Goal: Task Accomplishment & Management: Use online tool/utility

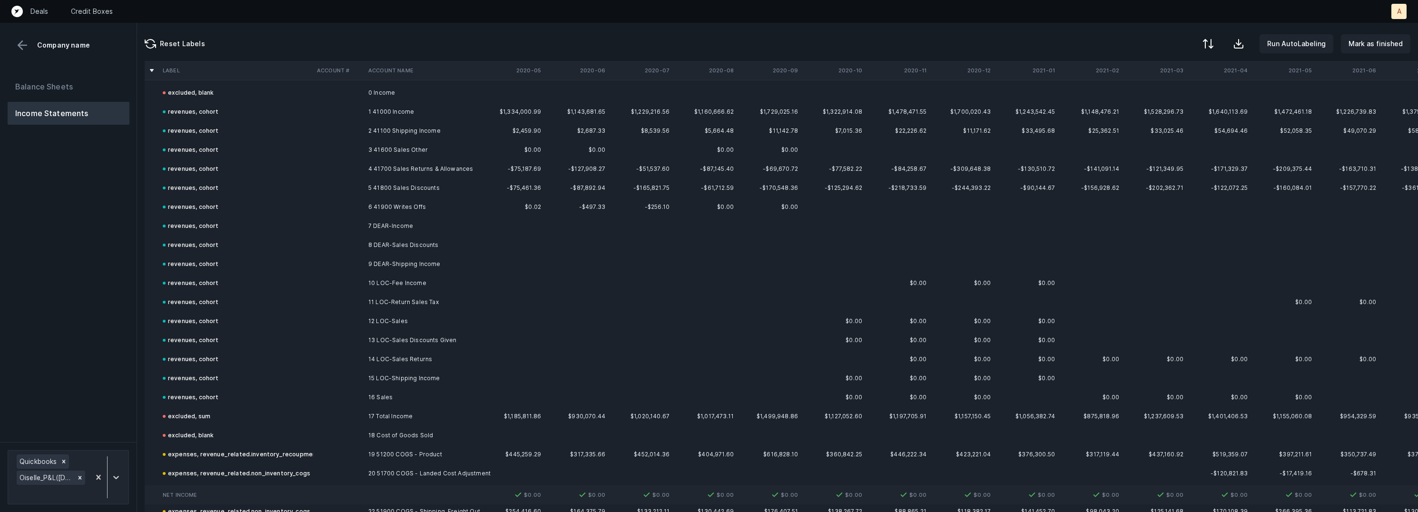
scroll to position [1886, 0]
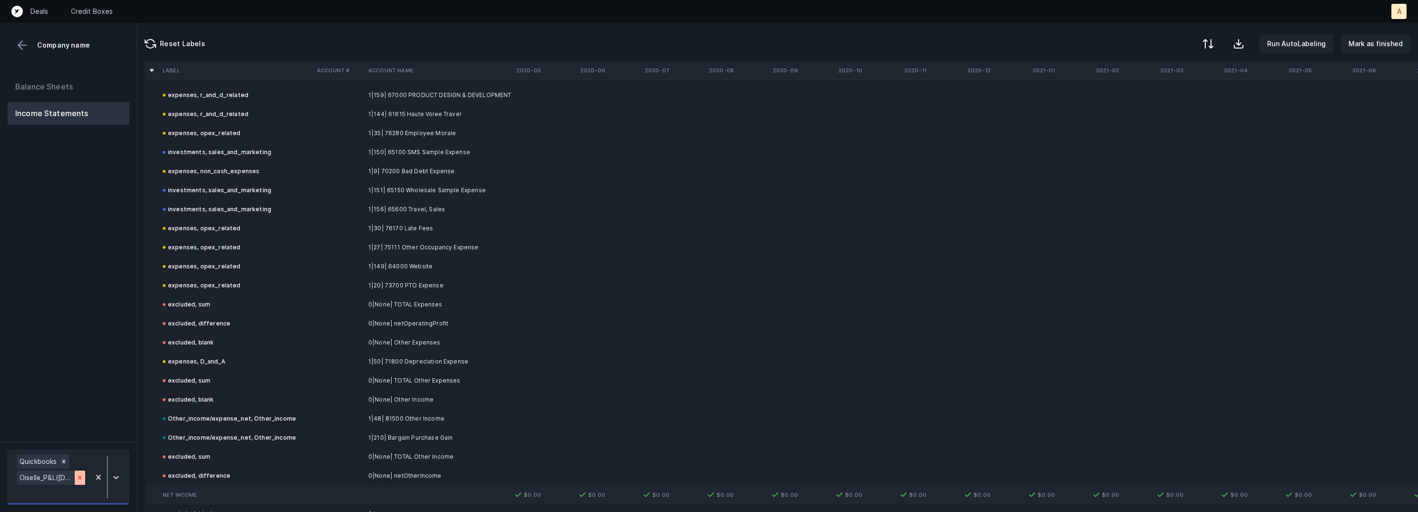
click at [83, 477] on div at bounding box center [80, 477] width 10 height 14
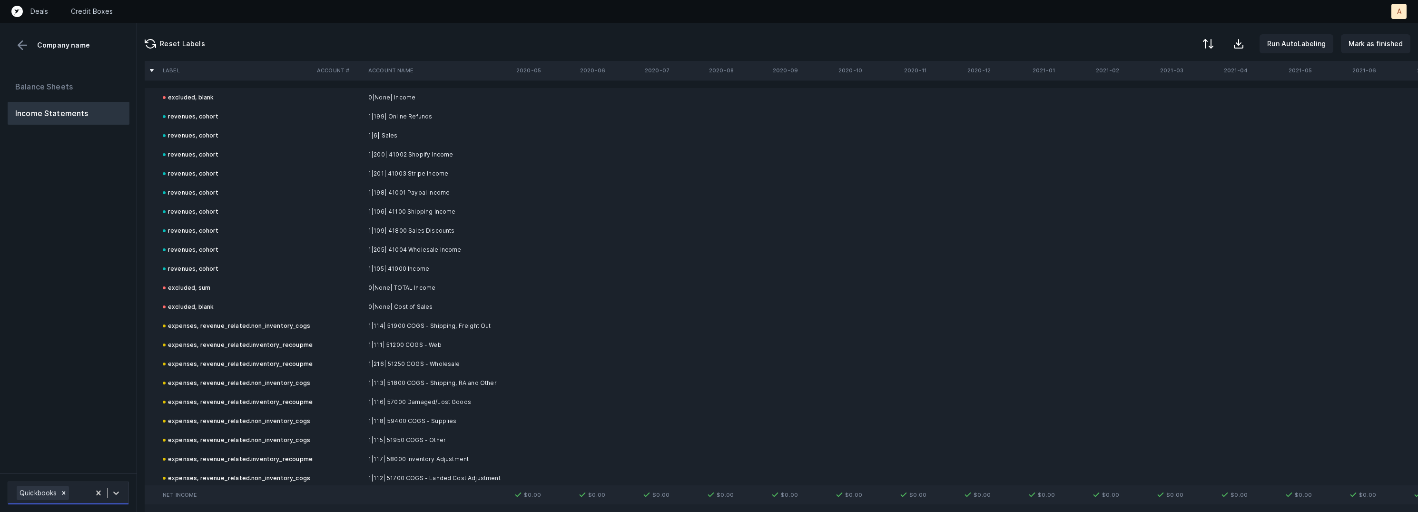
scroll to position [286, 0]
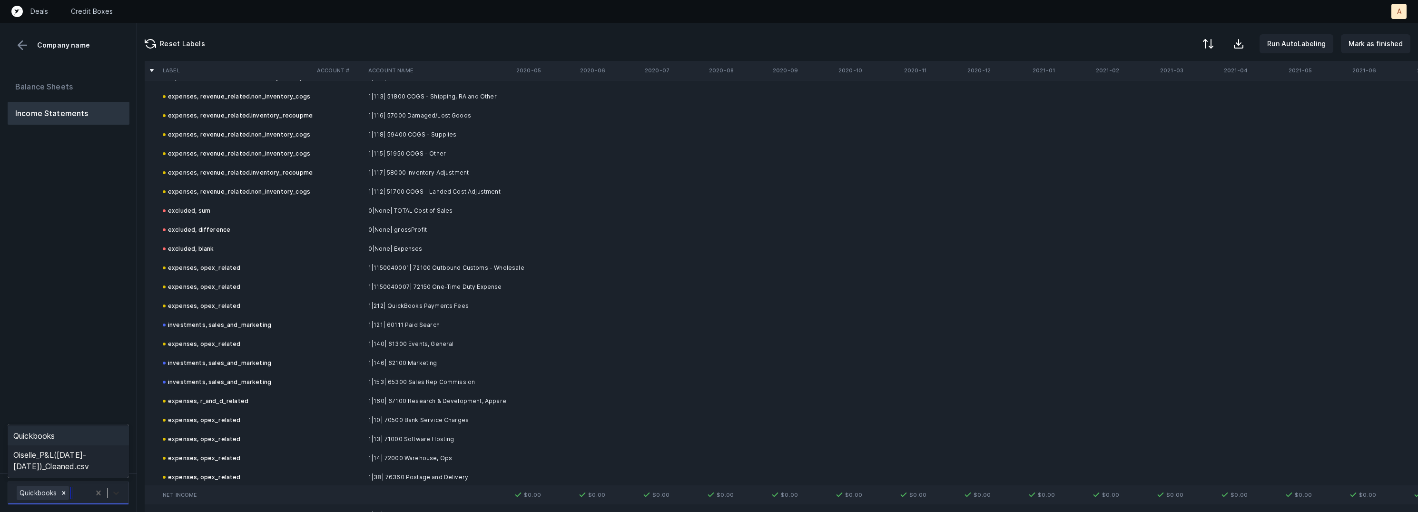
click at [112, 494] on icon at bounding box center [116, 493] width 10 height 10
click at [106, 468] on div "Oiselle_P&L([DATE]-[DATE])_Cleaned.csv" at bounding box center [68, 460] width 121 height 30
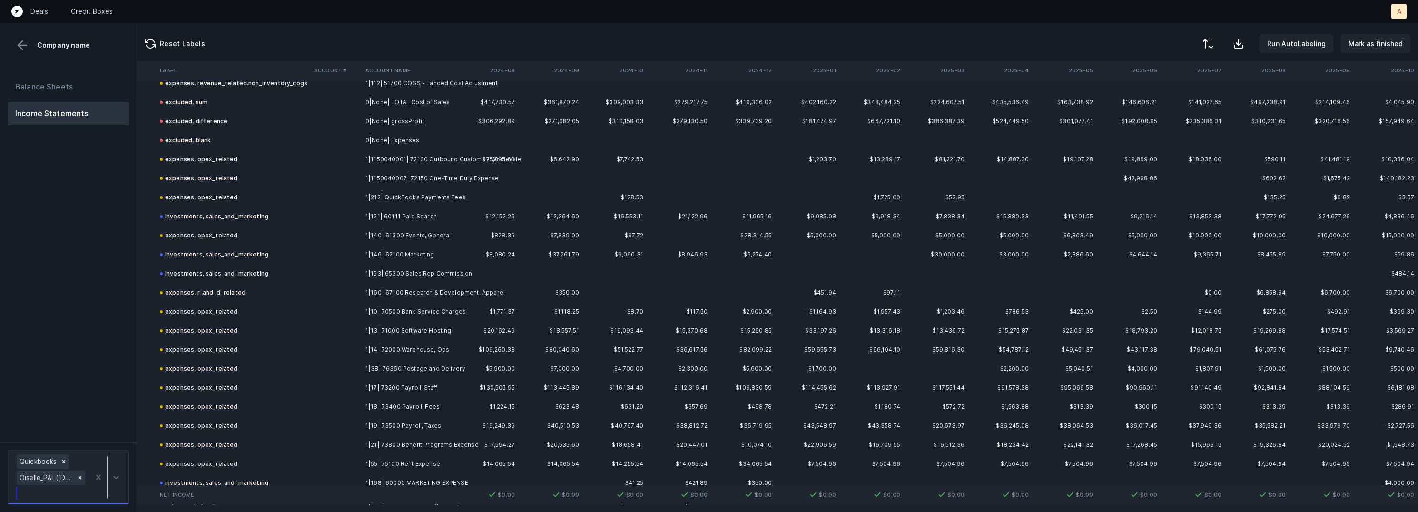
scroll to position [396, 3301]
click at [412, 174] on td "1|1150040007| 72150 One-Time Duty Expense" at bounding box center [420, 177] width 116 height 19
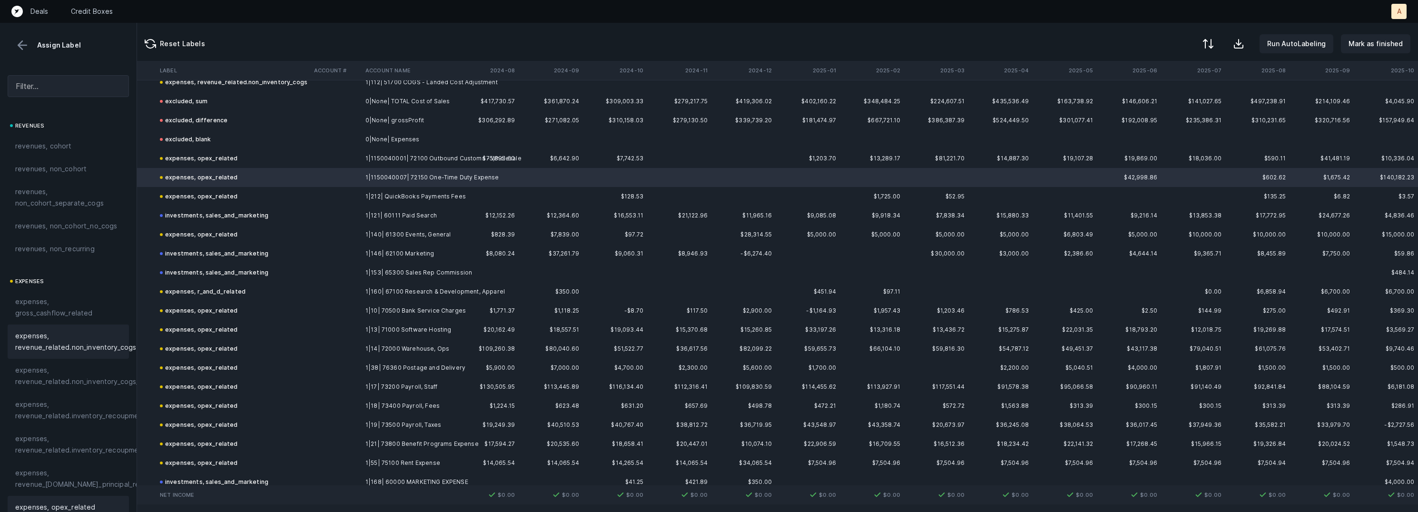
click at [95, 341] on span "expenses, revenue_related.non_inventory_cogs" at bounding box center [75, 341] width 121 height 23
click at [357, 345] on td at bounding box center [335, 348] width 51 height 19
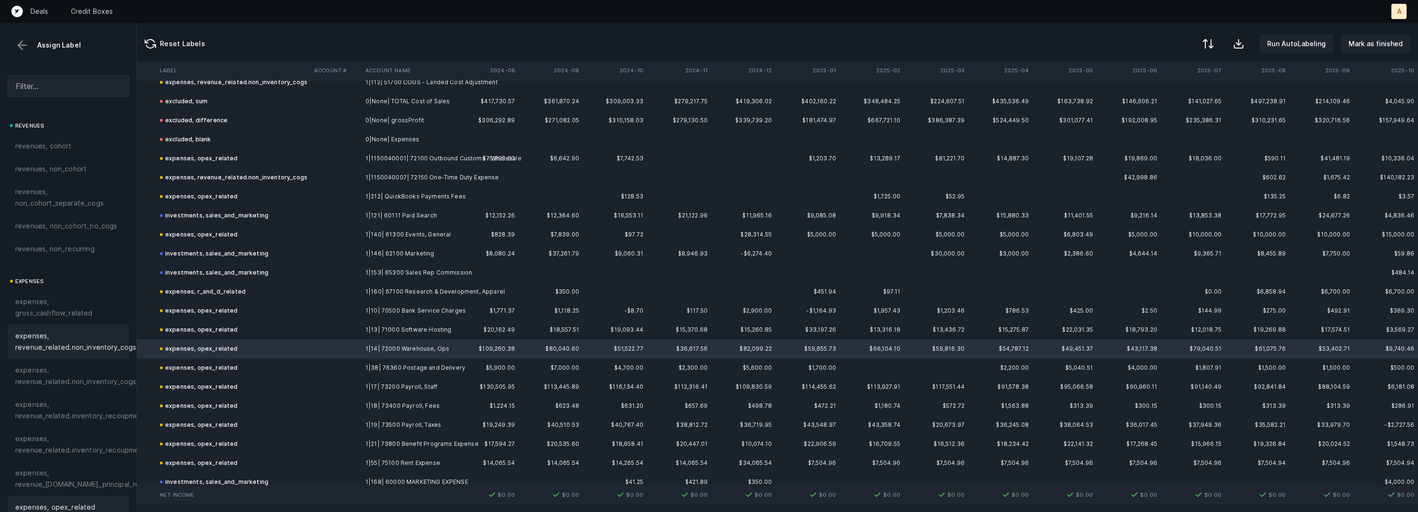
click at [115, 347] on span "expenses, revenue_related.non_inventory_cogs" at bounding box center [75, 341] width 121 height 23
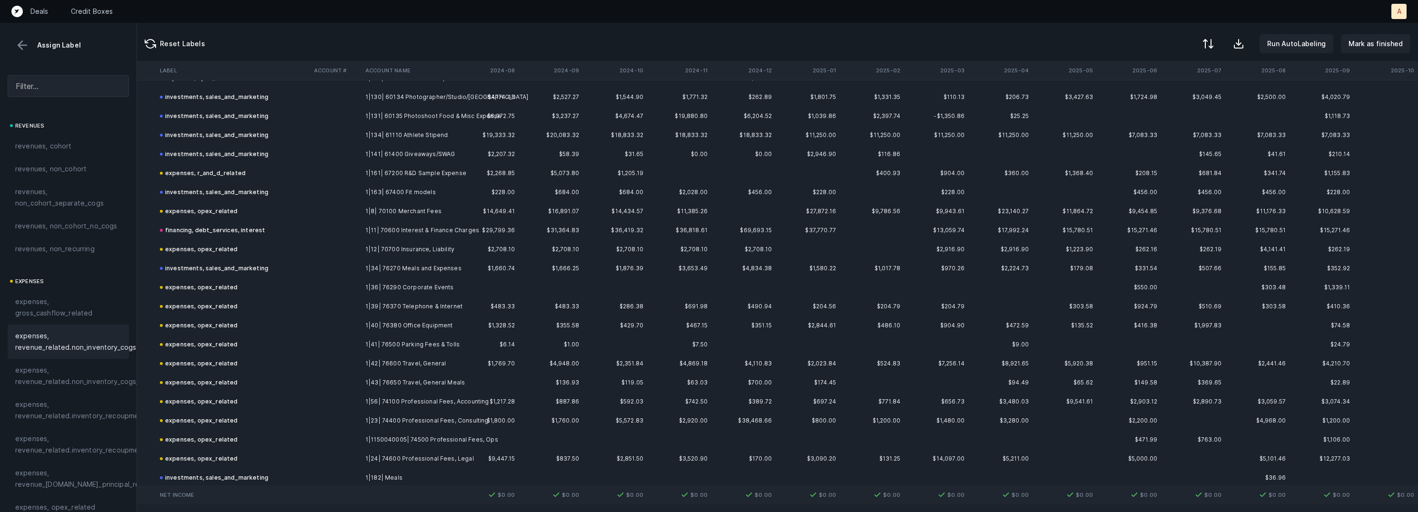
click at [362, 284] on td "1|36| 76290 Corporate Events" at bounding box center [420, 287] width 116 height 19
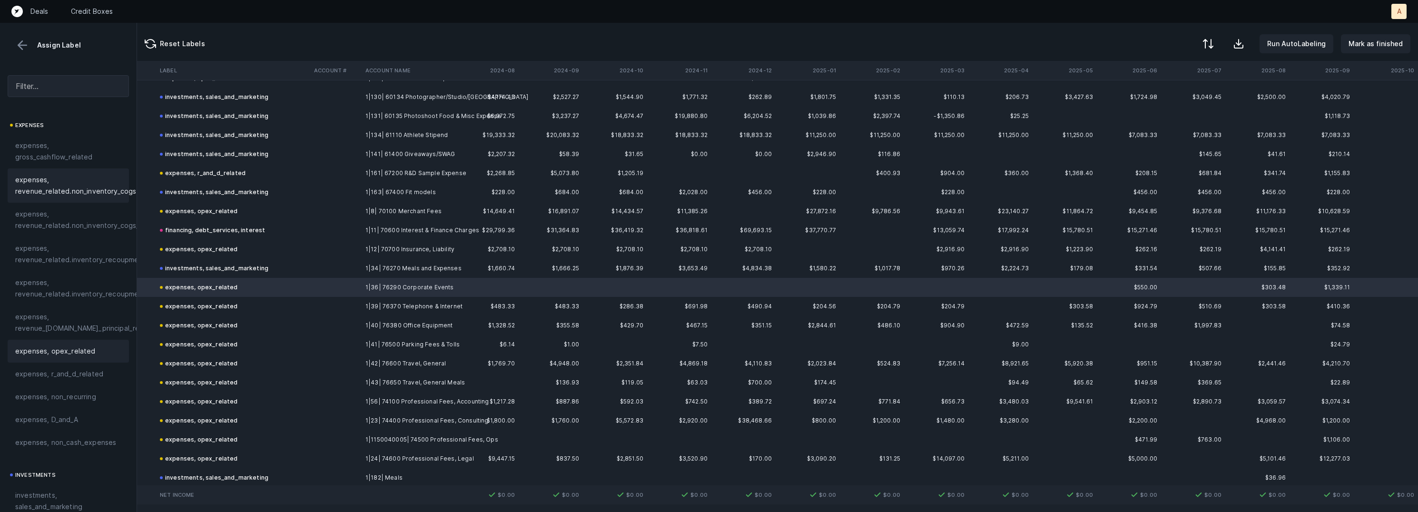
scroll to position [163, 0]
click at [60, 494] on span "investments, sales_and_marketing" at bounding box center [68, 493] width 106 height 23
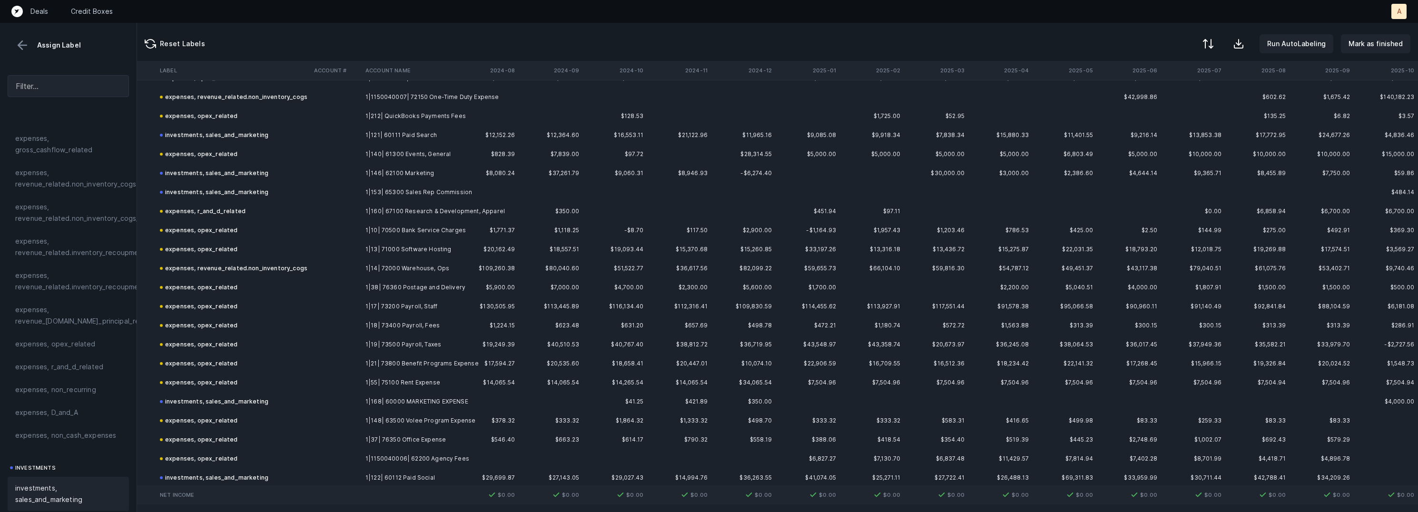
click at [299, 287] on td "expenses, opex_related" at bounding box center [233, 287] width 154 height 19
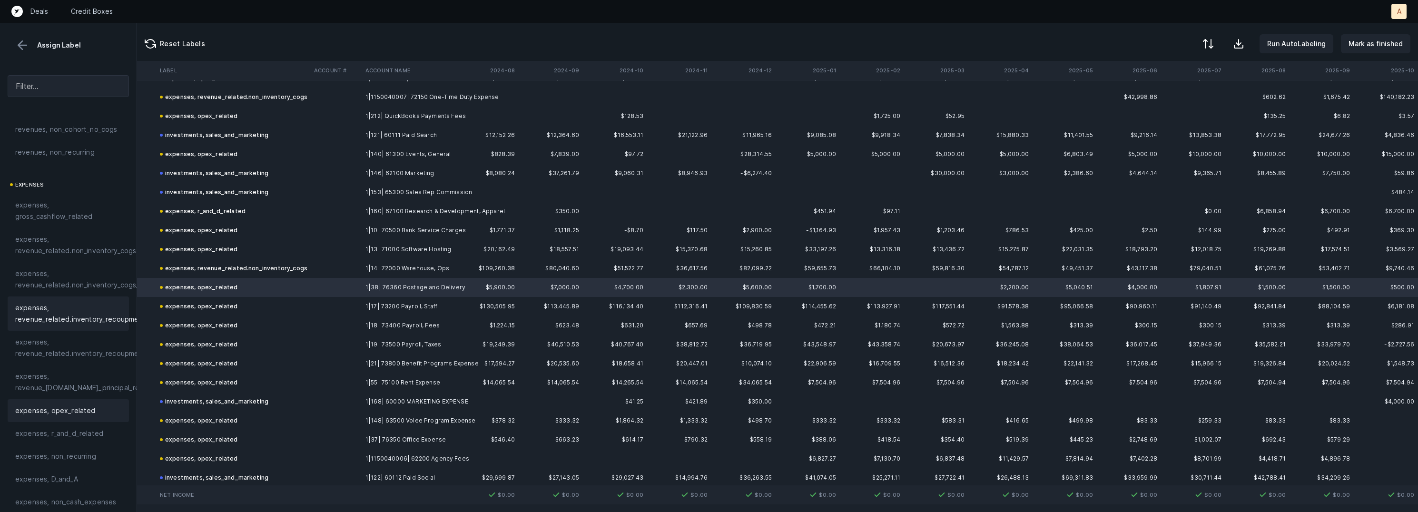
scroll to position [93, 0]
click at [80, 246] on span "expenses, revenue_related.non_inventory_cogs" at bounding box center [75, 248] width 121 height 23
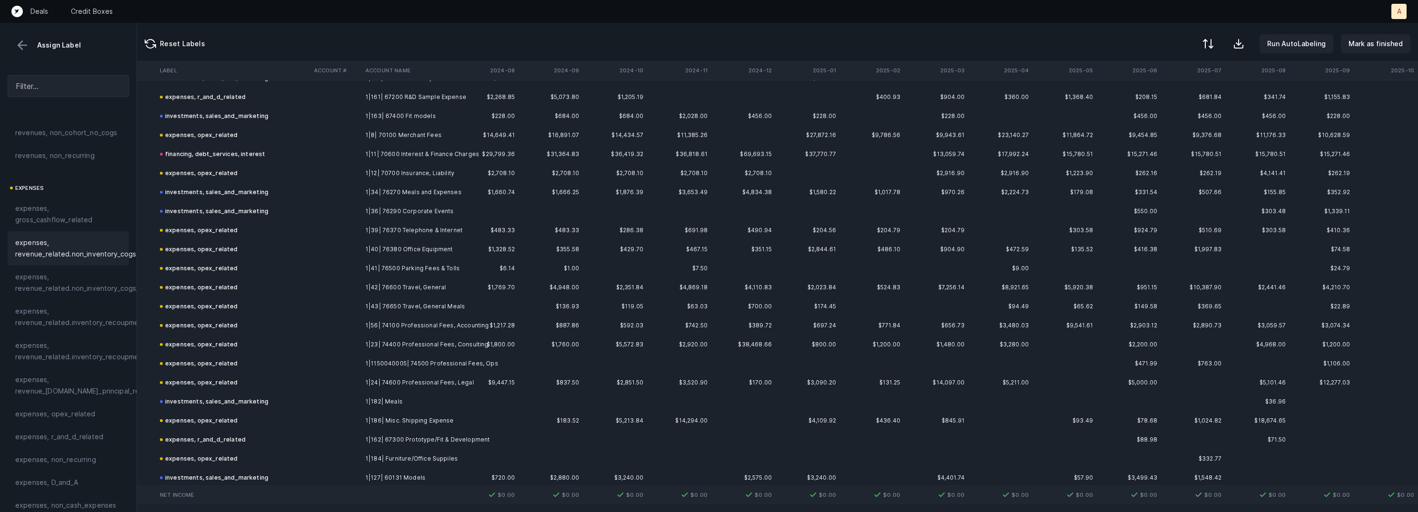
click at [336, 284] on td at bounding box center [335, 287] width 51 height 19
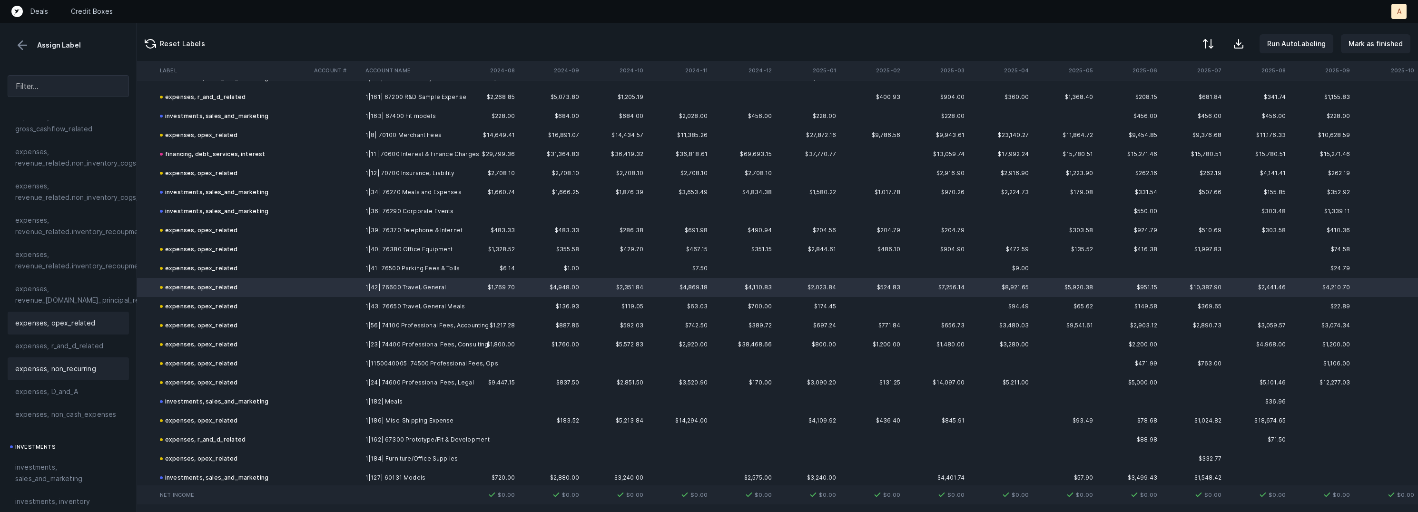
scroll to position [193, 0]
click at [63, 458] on span "investments, sales_and_marketing" at bounding box center [68, 463] width 106 height 23
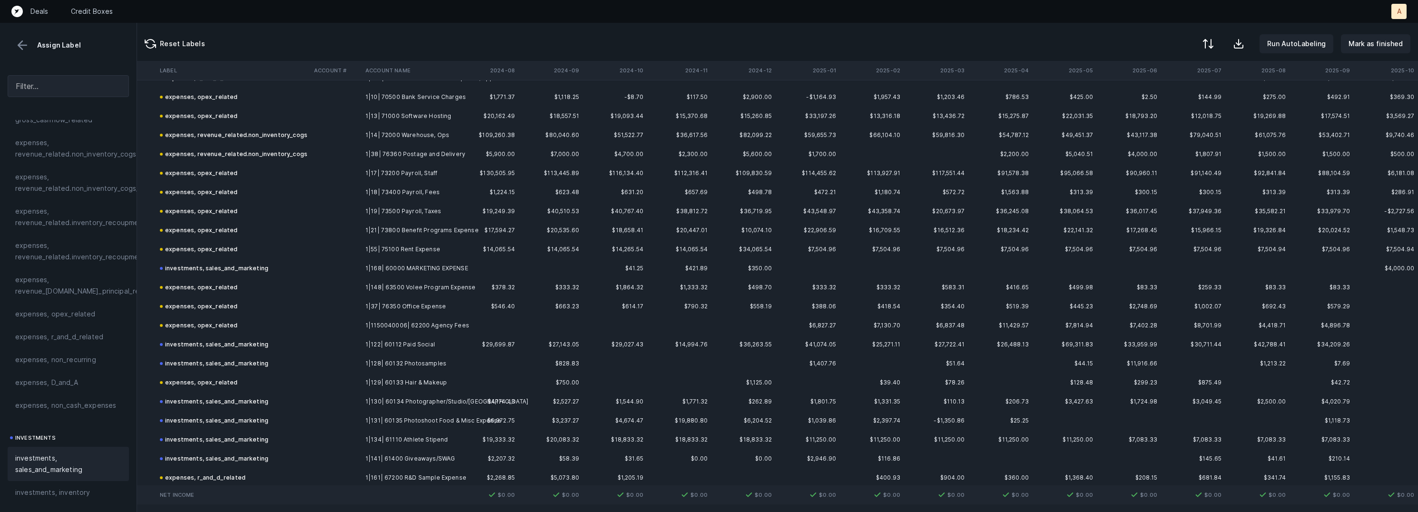
click at [332, 286] on td at bounding box center [335, 287] width 51 height 19
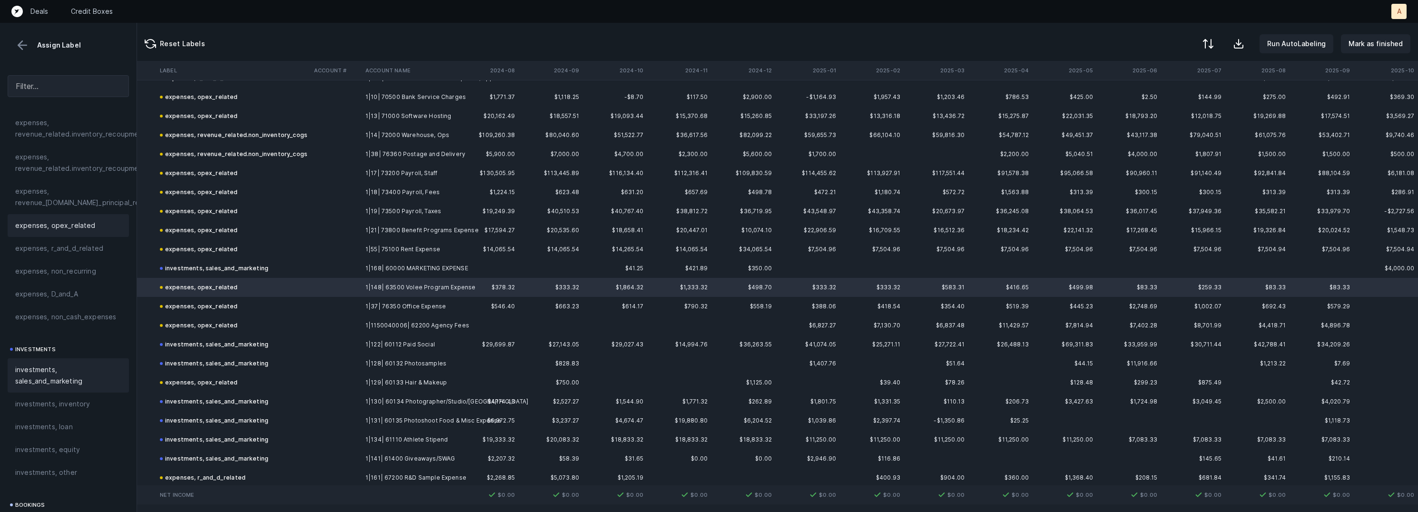
scroll to position [284, 0]
click at [58, 376] on span "investments, sales_and_marketing" at bounding box center [68, 373] width 106 height 23
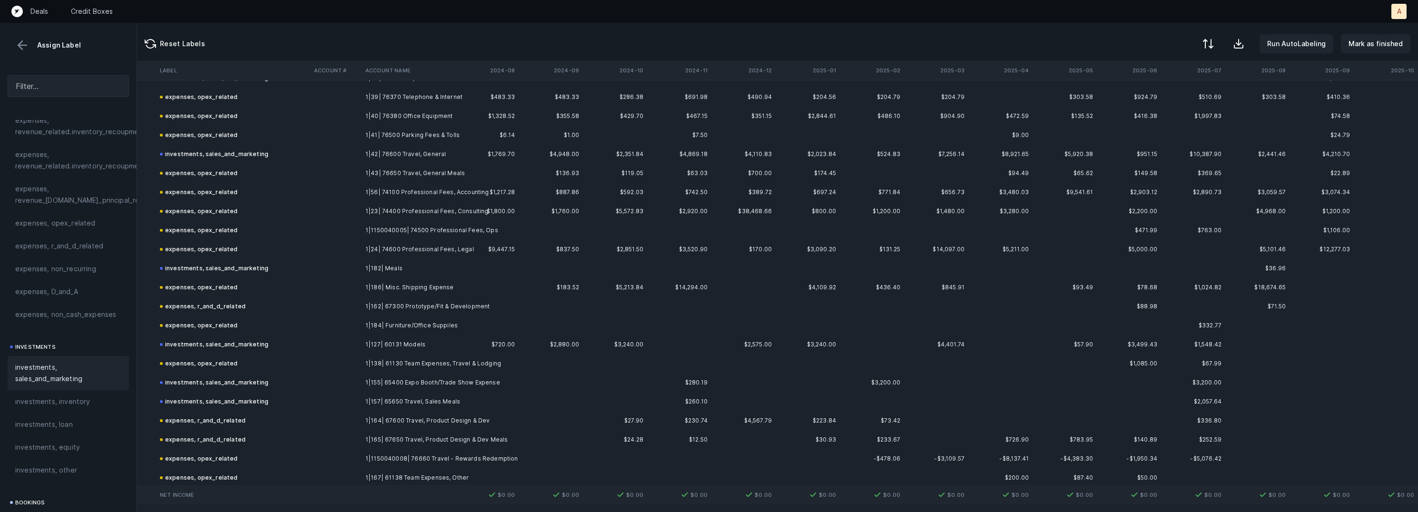
click at [352, 284] on td at bounding box center [335, 287] width 51 height 19
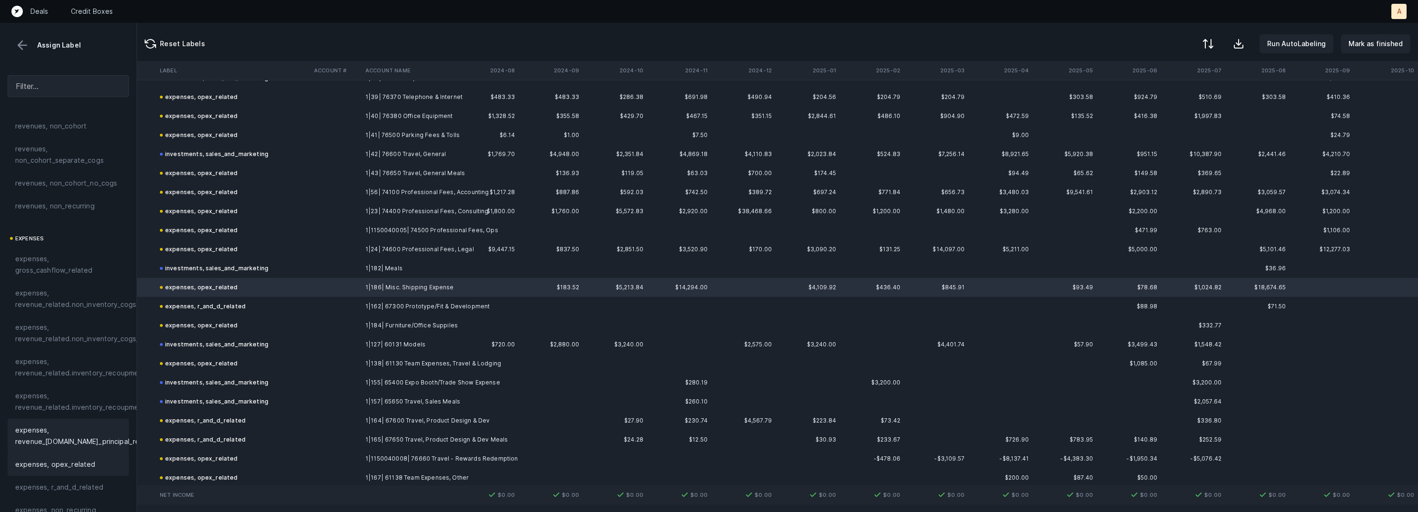
scroll to position [40, 0]
click at [89, 294] on span "expenses, revenue_related.non_inventory_cogs" at bounding box center [75, 301] width 121 height 23
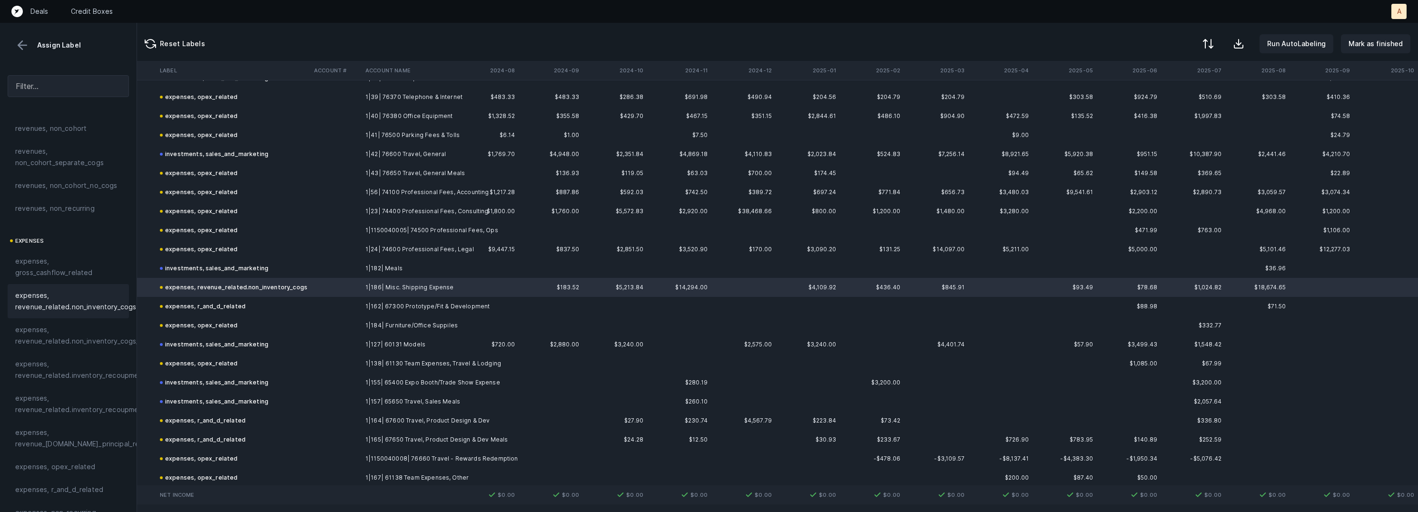
scroll to position [267, 3301]
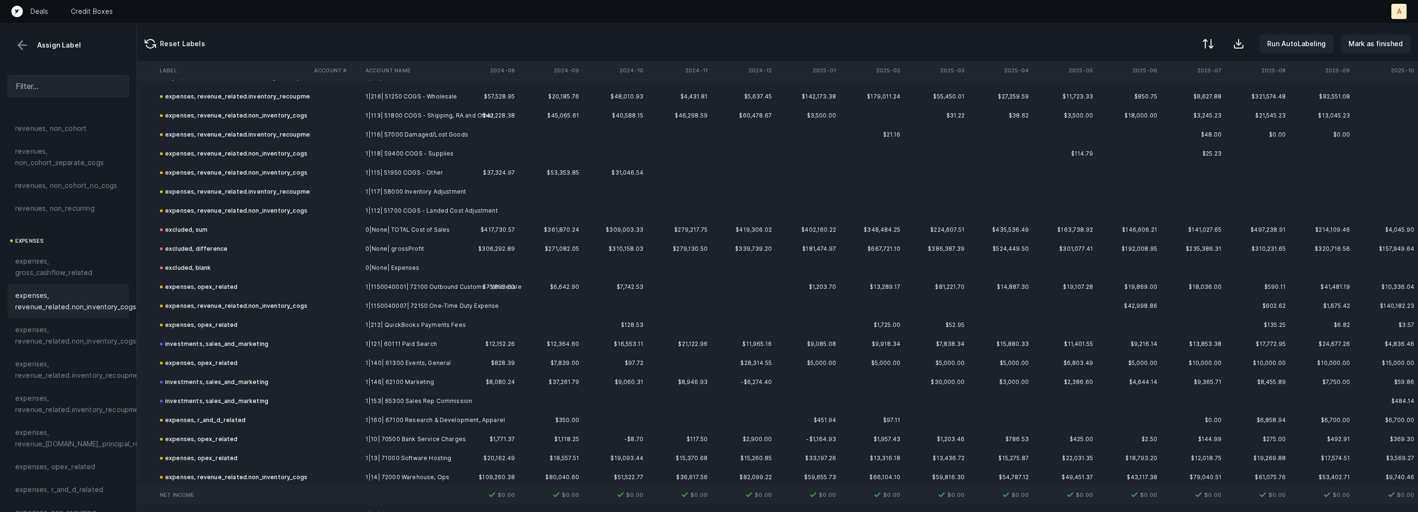
click at [385, 288] on td "1|1150040001| 72100 Outbound Customs - Wholesale" at bounding box center [420, 286] width 116 height 19
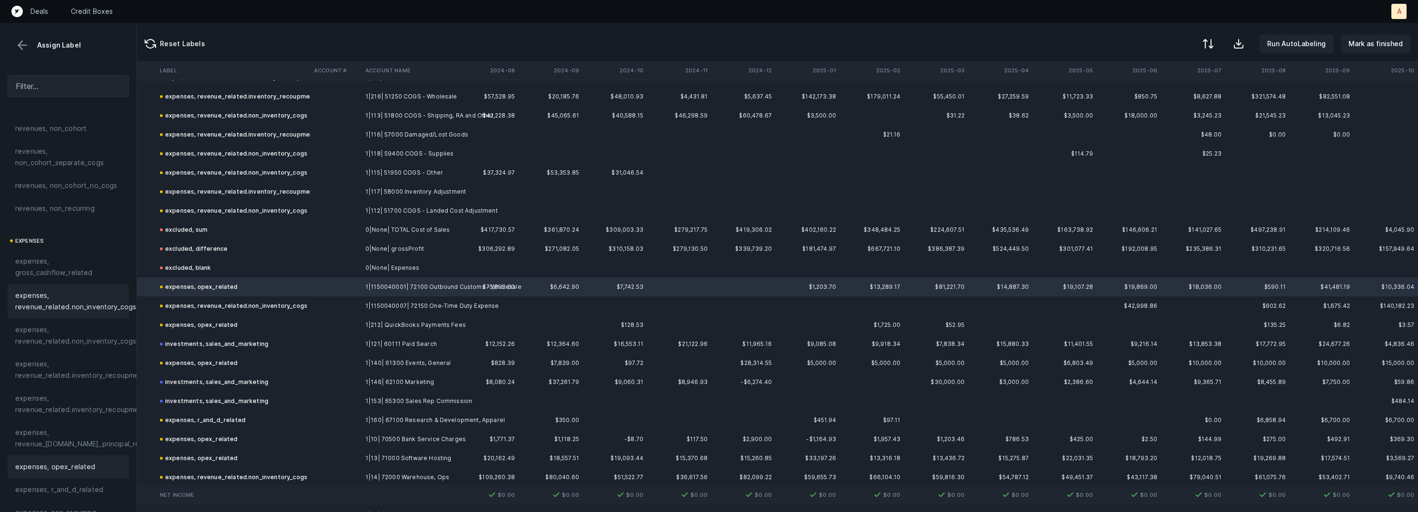
click at [102, 308] on span "expenses, revenue_related.non_inventory_cogs" at bounding box center [75, 301] width 121 height 23
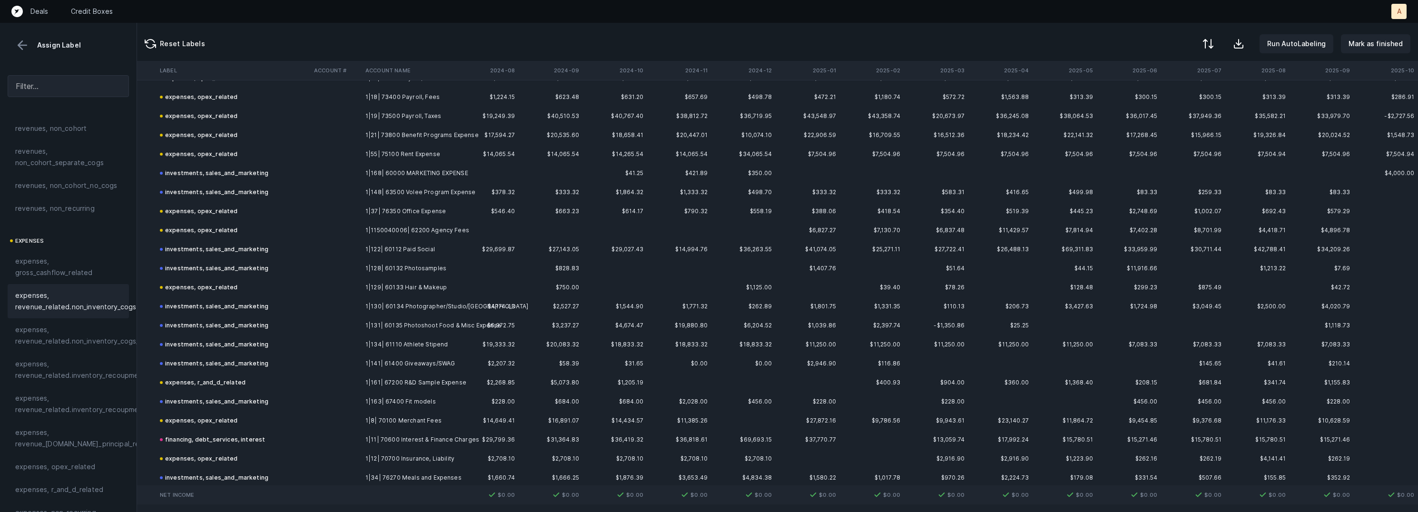
click at [414, 286] on td "1|129| 60133 Hair & Makeup" at bounding box center [420, 287] width 116 height 19
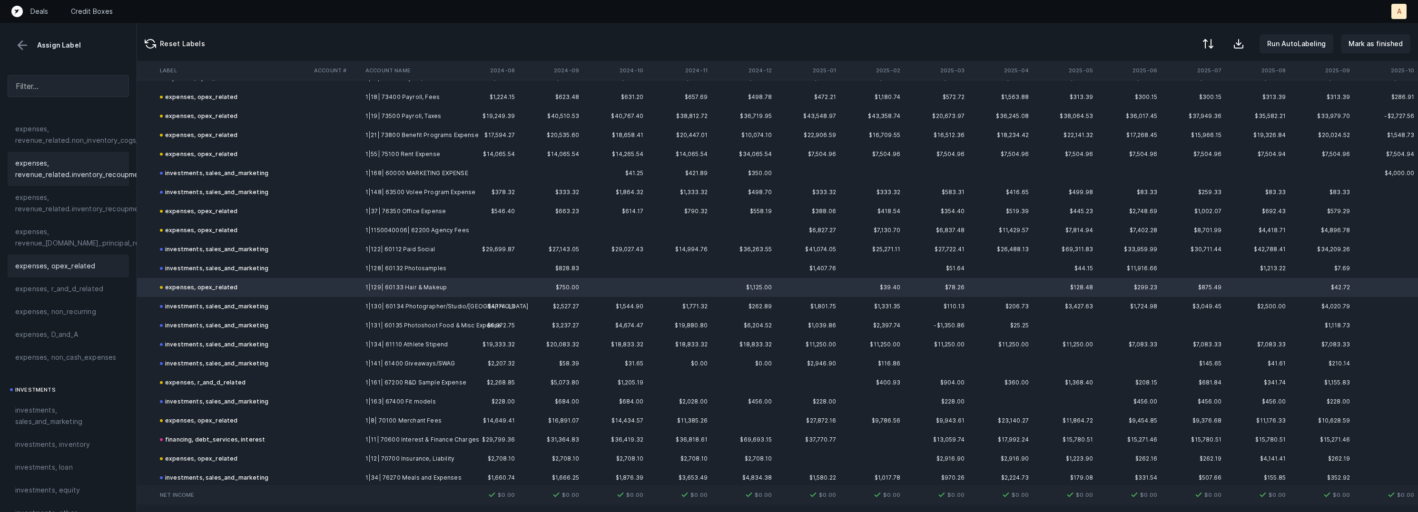
scroll to position [254, 0]
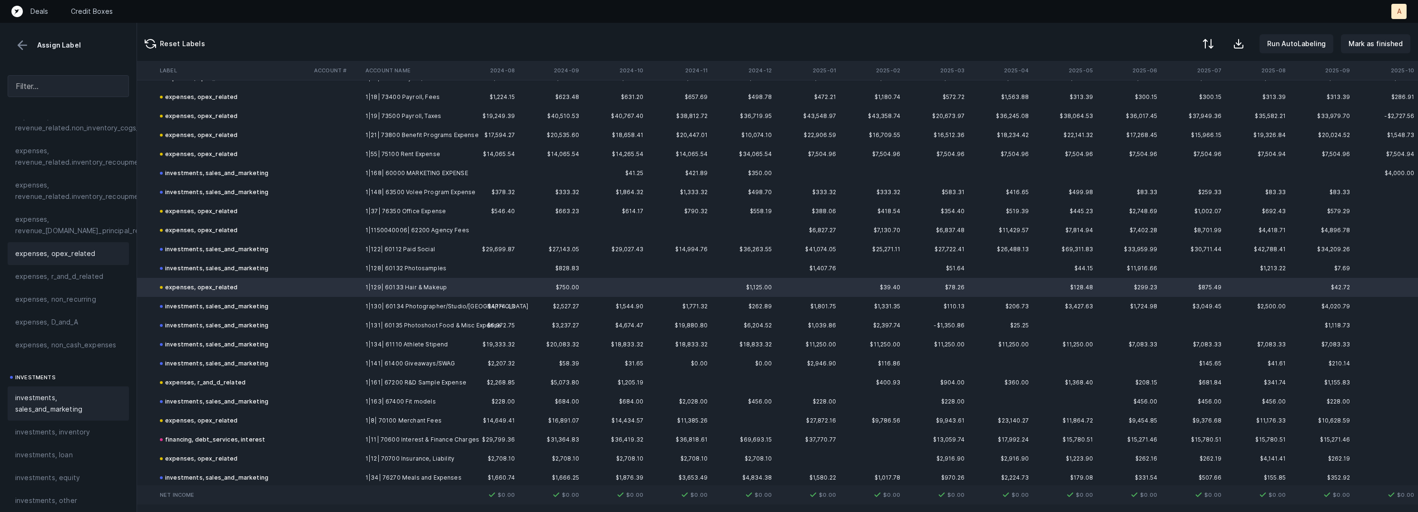
click at [59, 408] on span "investments, sales_and_marketing" at bounding box center [68, 403] width 106 height 23
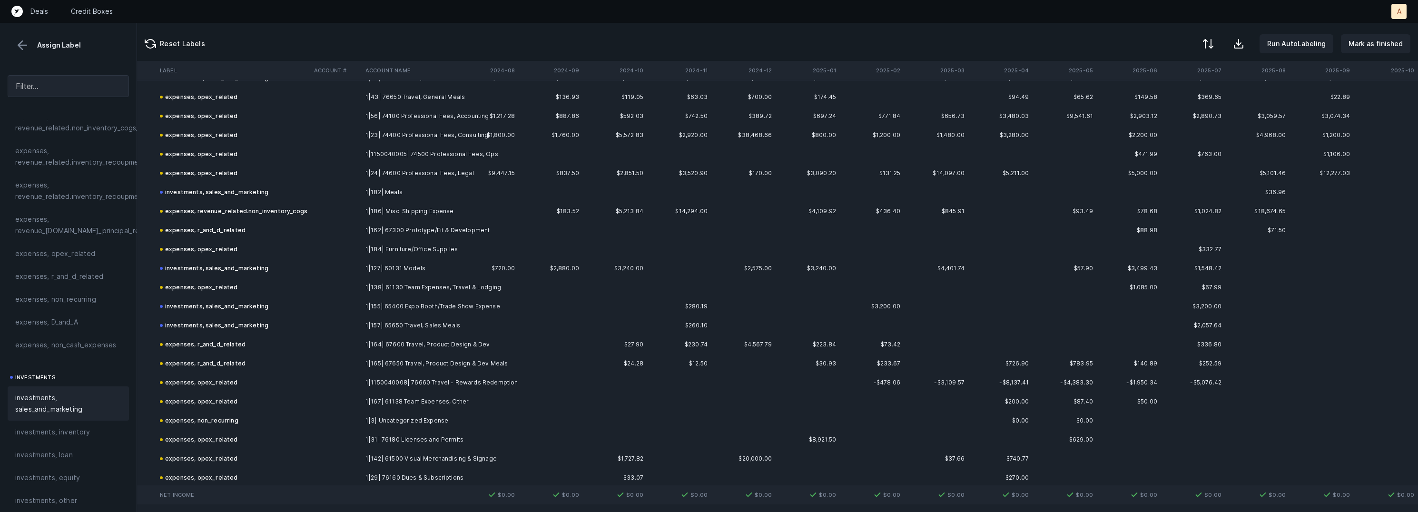
click at [298, 292] on td "expenses, opex_related" at bounding box center [233, 287] width 154 height 19
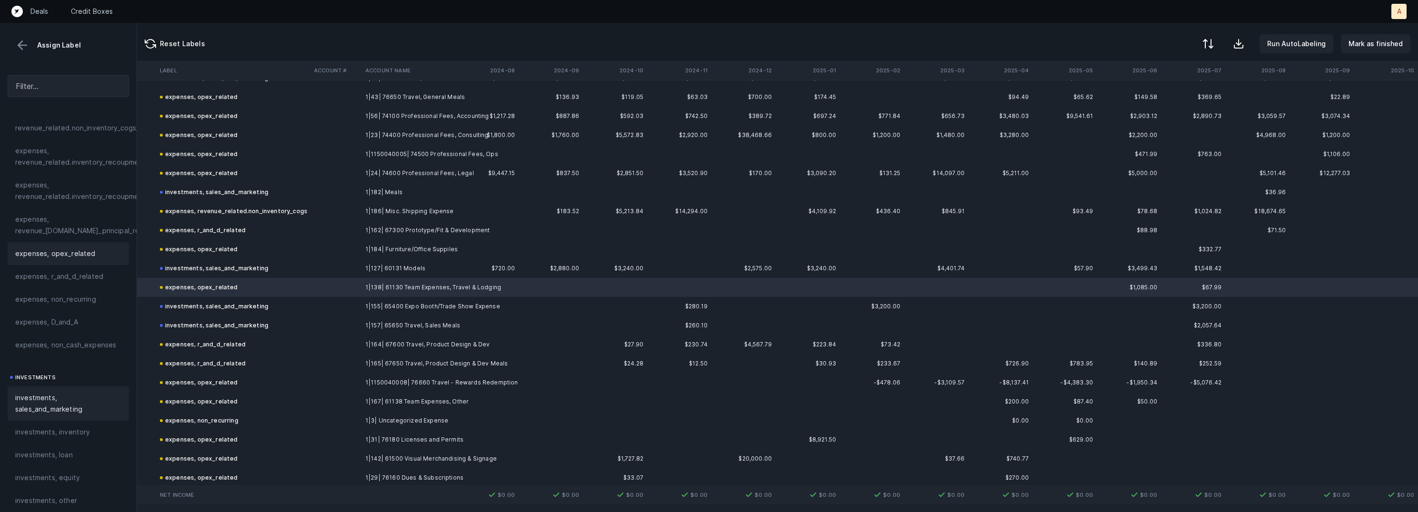
click at [80, 404] on span "investments, sales_and_marketing" at bounding box center [68, 403] width 106 height 23
click at [314, 348] on td at bounding box center [335, 344] width 51 height 19
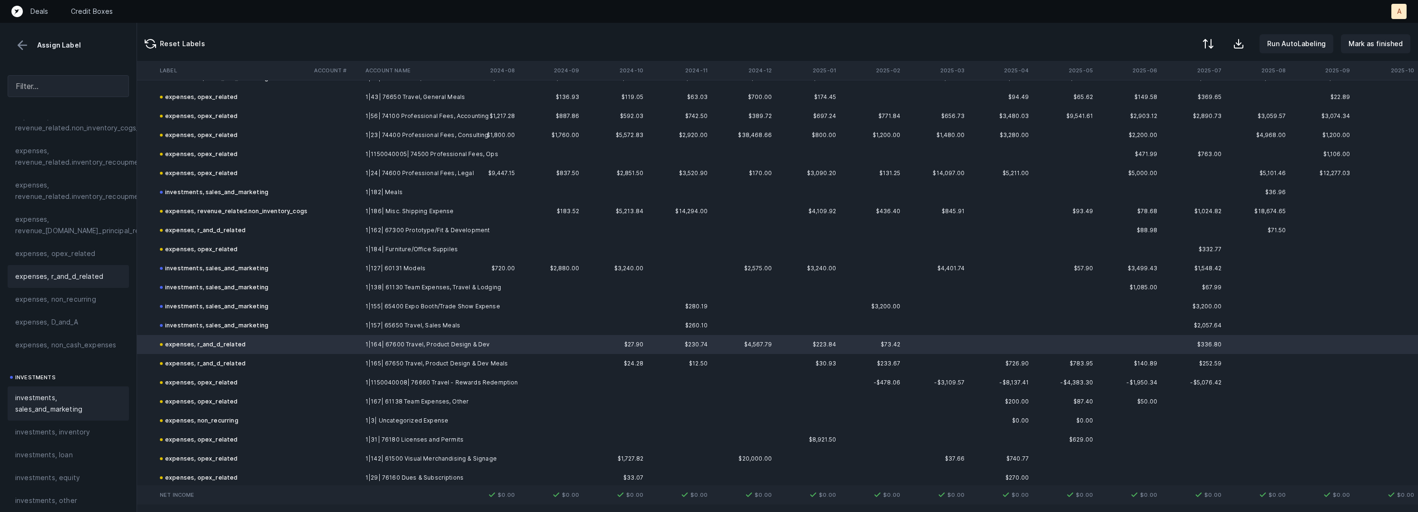
click at [93, 397] on span "investments, sales_and_marketing" at bounding box center [68, 403] width 106 height 23
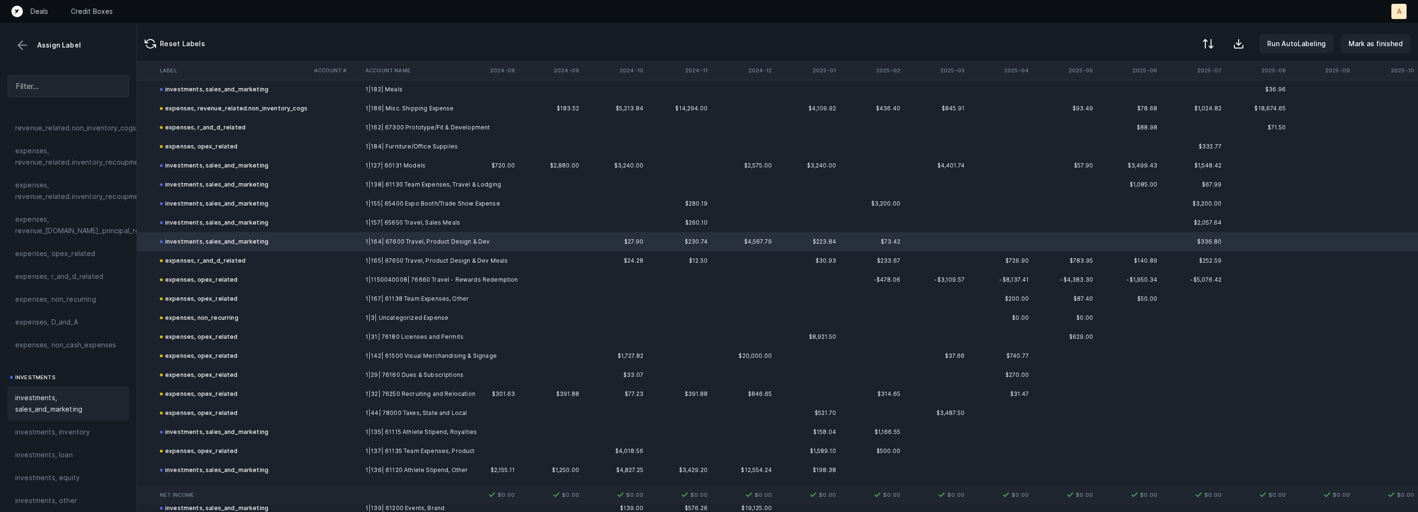
scroll to position [1320, 3301]
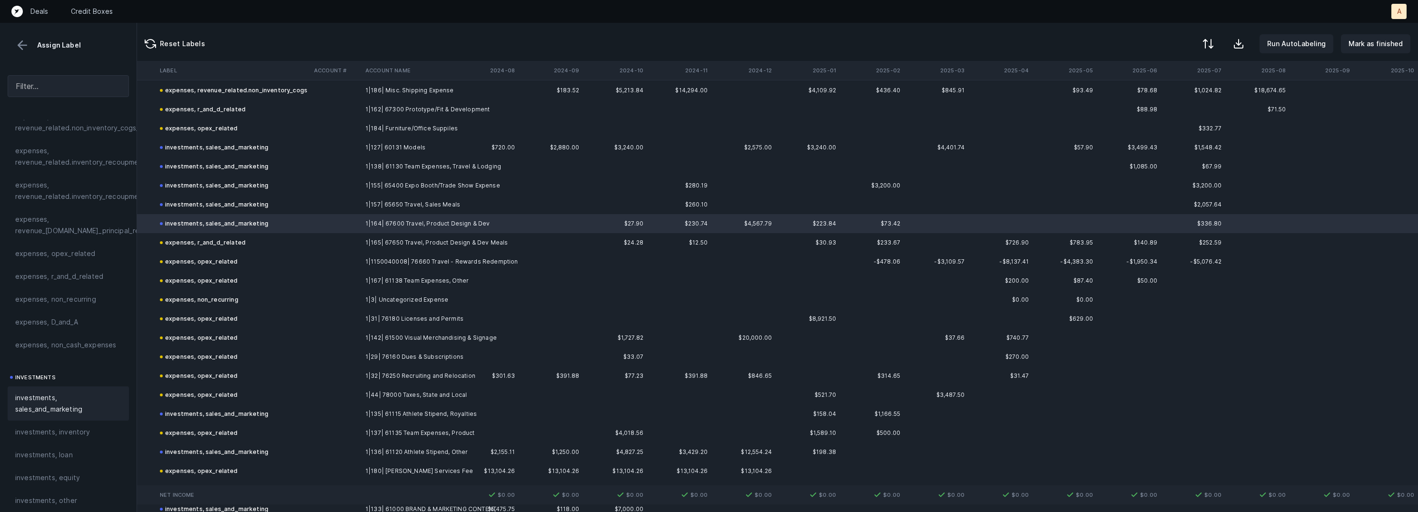
click at [339, 238] on td at bounding box center [335, 242] width 51 height 19
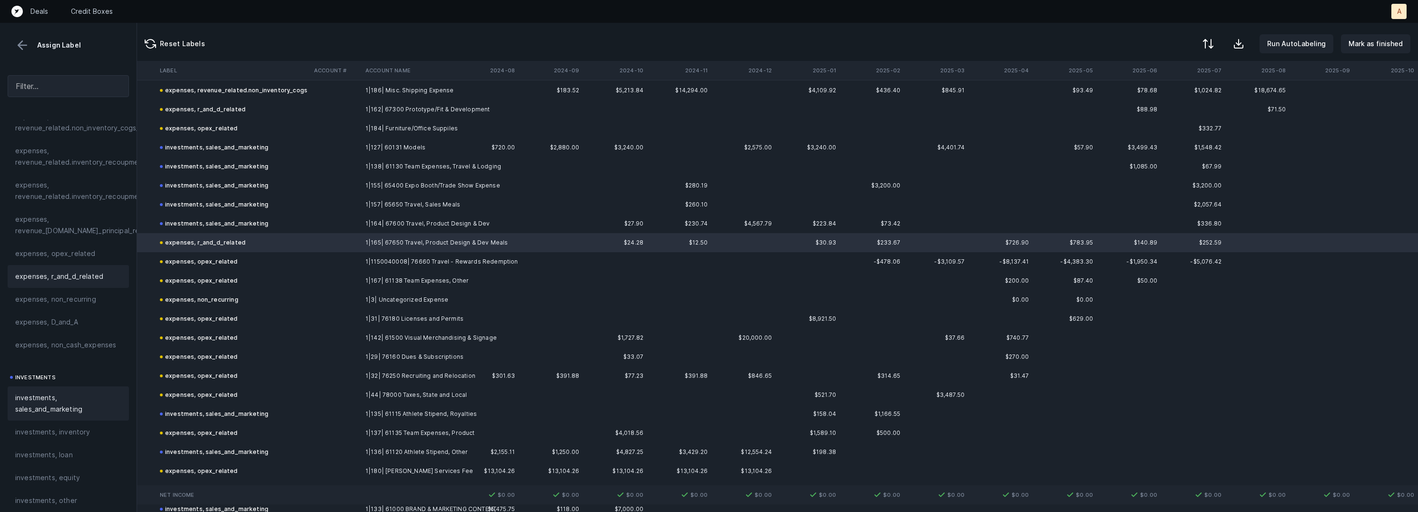
click at [55, 394] on span "investments, sales_and_marketing" at bounding box center [68, 403] width 106 height 23
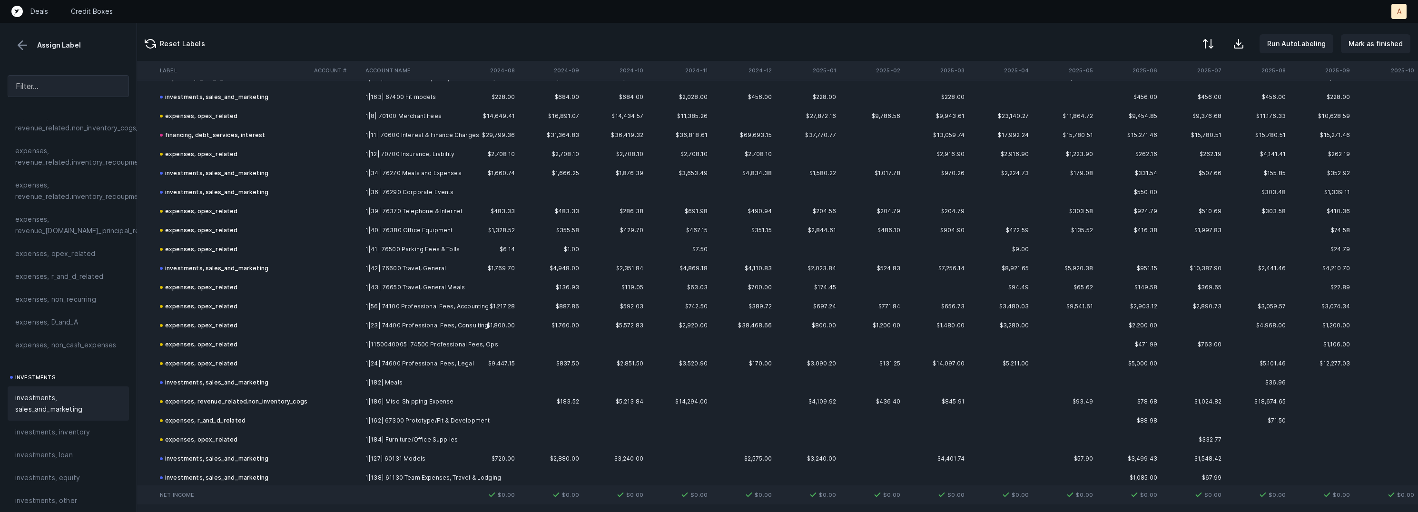
click at [357, 285] on td at bounding box center [335, 287] width 51 height 19
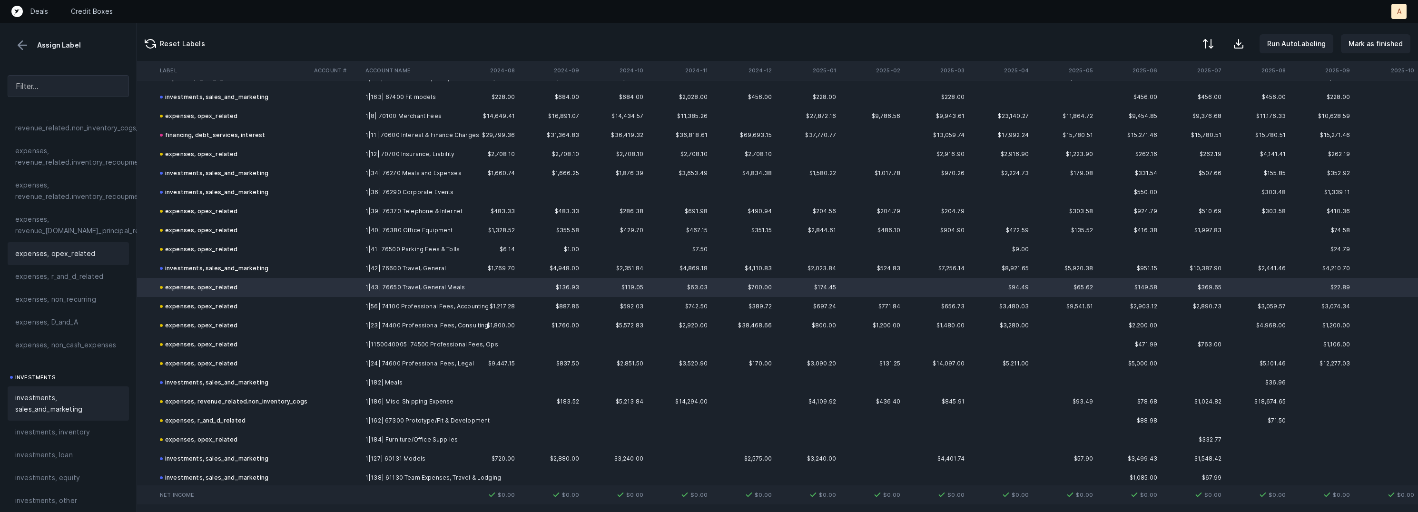
click at [78, 414] on span "investments, sales_and_marketing" at bounding box center [68, 403] width 106 height 23
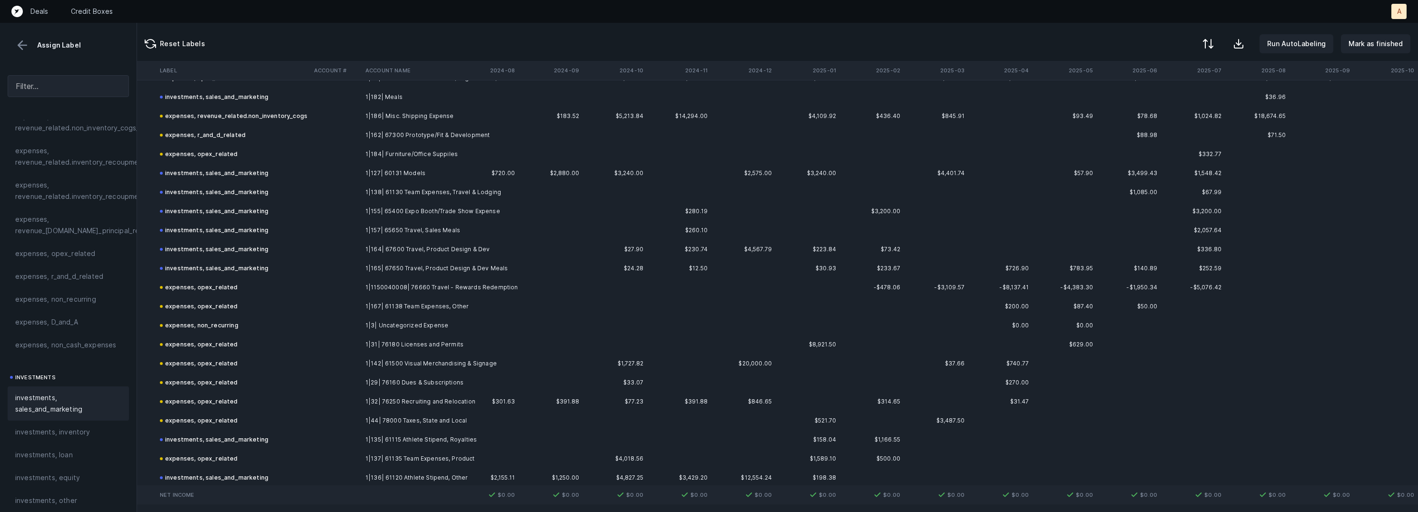
click at [242, 286] on td "expenses, opex_related" at bounding box center [233, 287] width 154 height 19
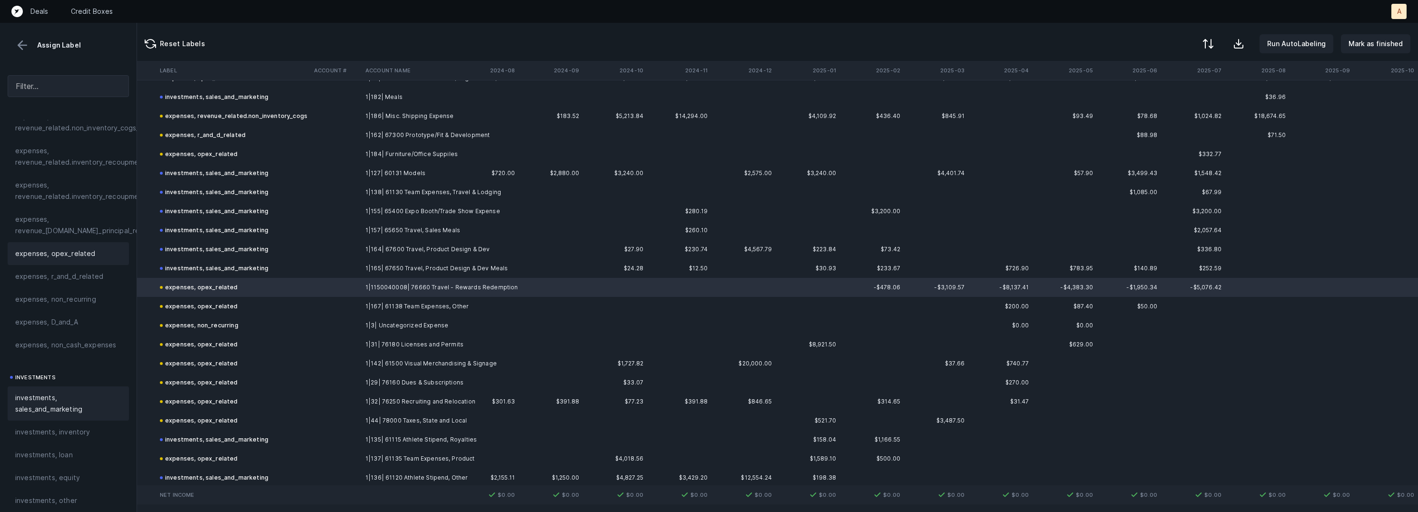
click at [77, 397] on span "investments, sales_and_marketing" at bounding box center [68, 403] width 106 height 23
click at [344, 366] on td at bounding box center [335, 363] width 51 height 19
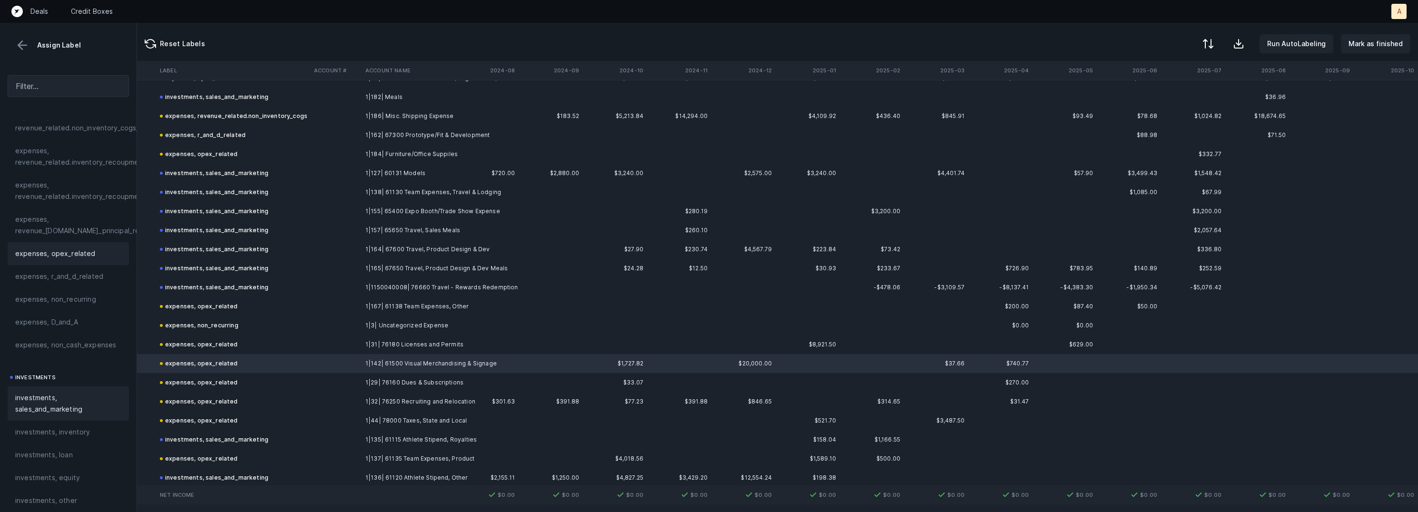
click at [58, 396] on span "investments, sales_and_marketing" at bounding box center [68, 403] width 106 height 23
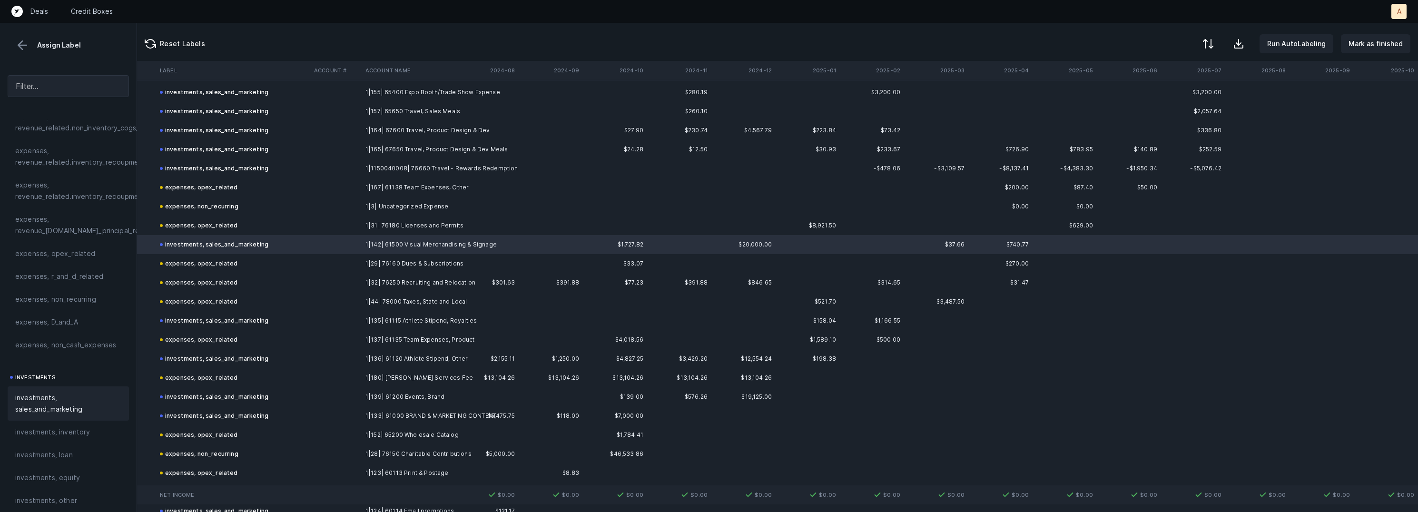
scroll to position [1423, 3301]
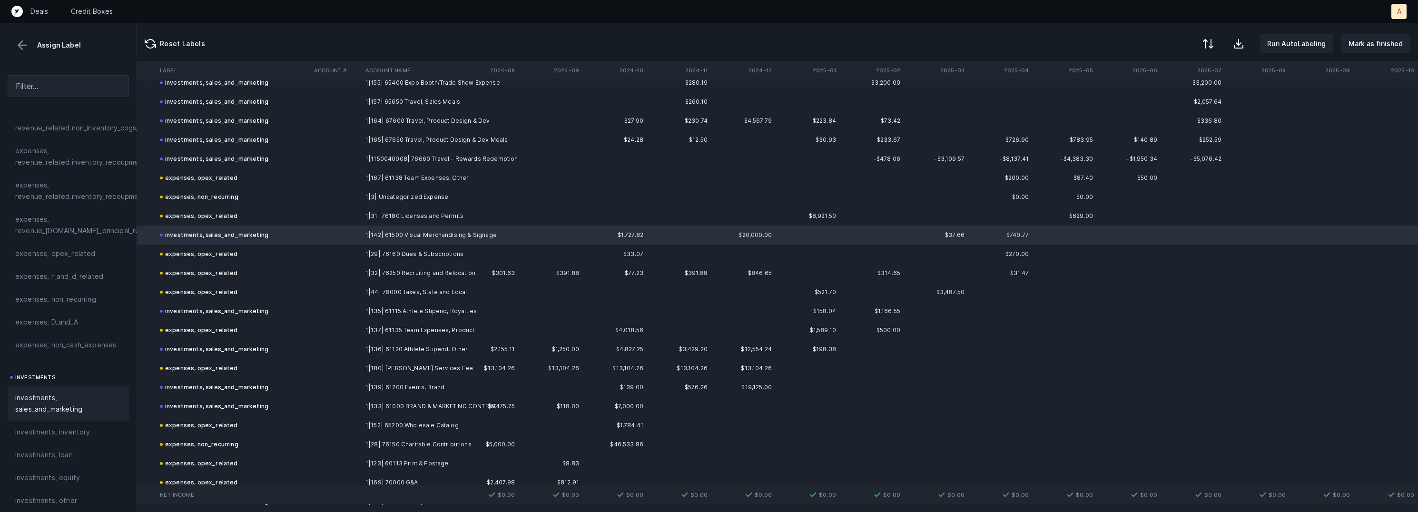
click at [312, 330] on td at bounding box center [335, 330] width 51 height 19
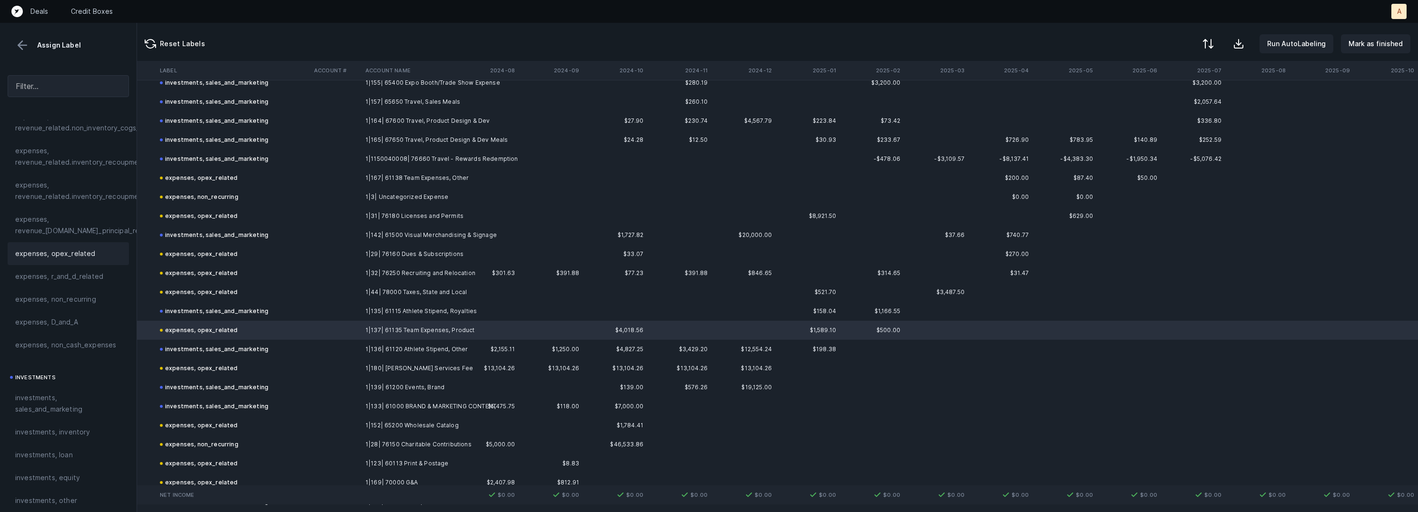
drag, startPoint x: 93, startPoint y: 410, endPoint x: 331, endPoint y: 320, distance: 254.7
click at [92, 410] on span "investments, sales_and_marketing" at bounding box center [68, 403] width 106 height 23
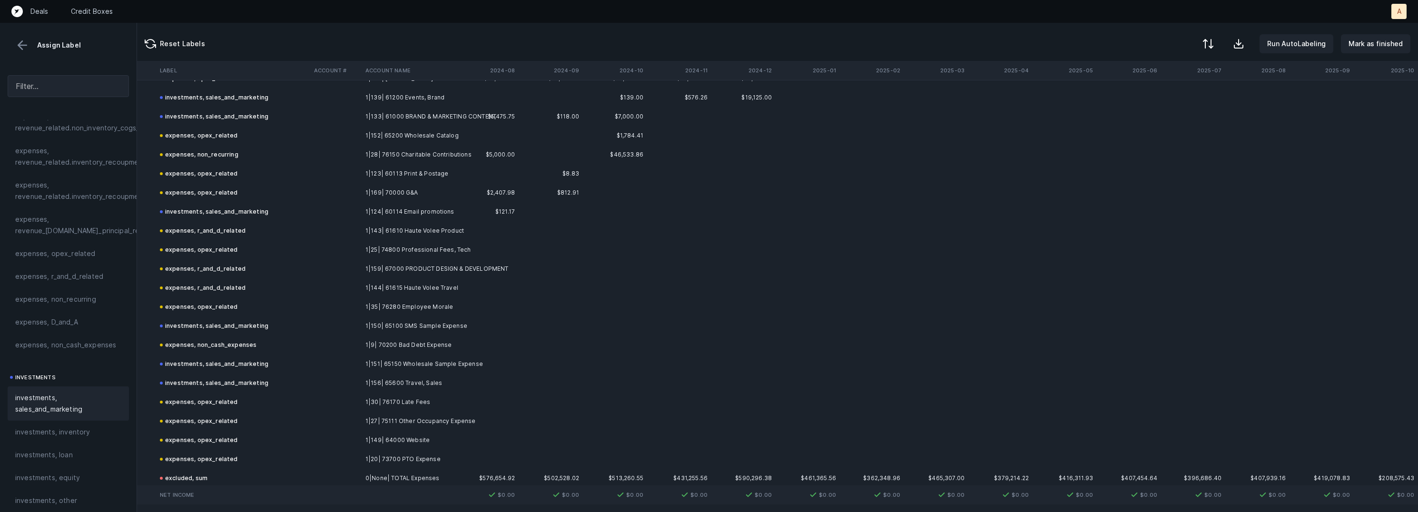
click at [391, 291] on td "1|144| 61615 Haute Volee Travel" at bounding box center [420, 287] width 116 height 19
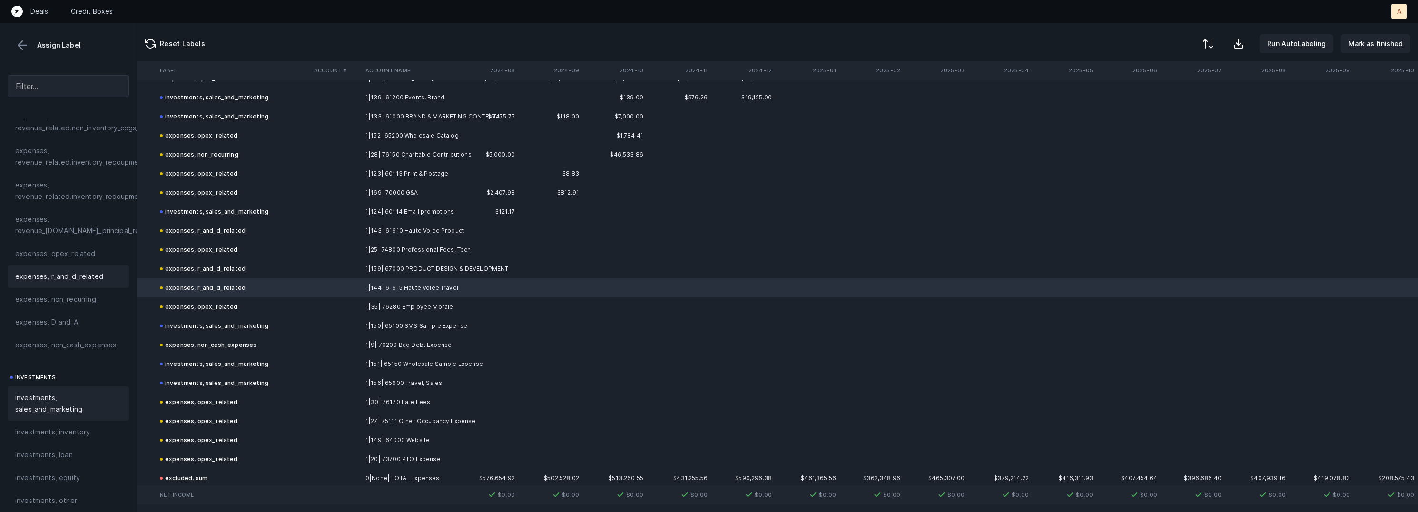
click at [51, 397] on span "investments, sales_and_marketing" at bounding box center [68, 403] width 106 height 23
click at [468, 362] on td "1|151| 65150 Wholesale Sample Expense" at bounding box center [420, 363] width 116 height 19
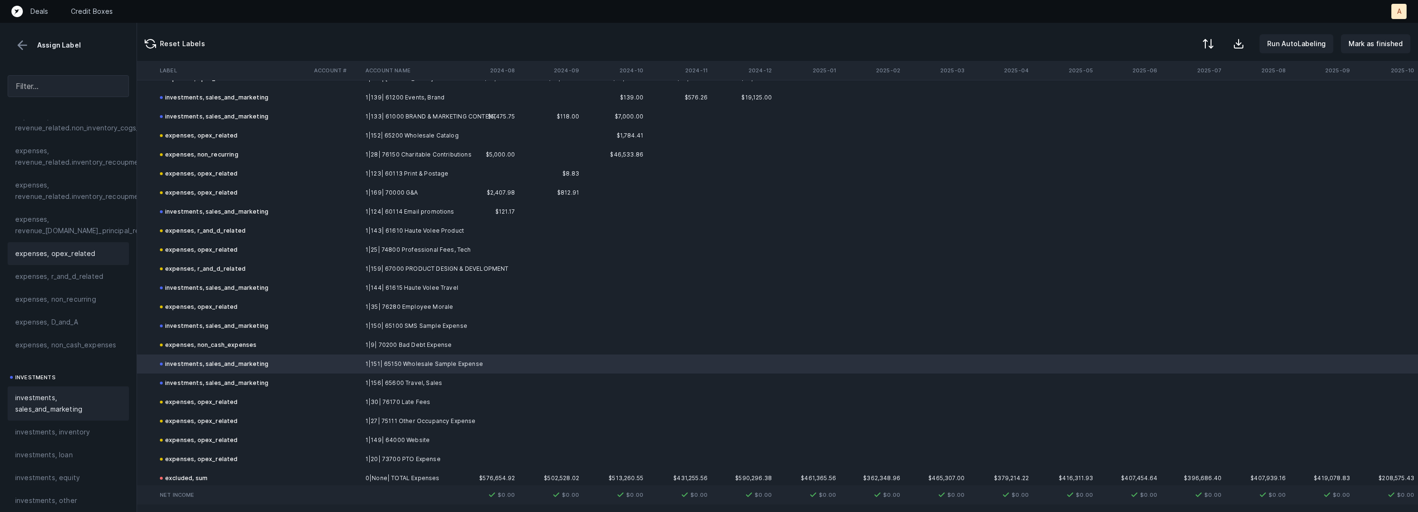
click at [59, 248] on span "expenses, opex_related" at bounding box center [55, 253] width 80 height 11
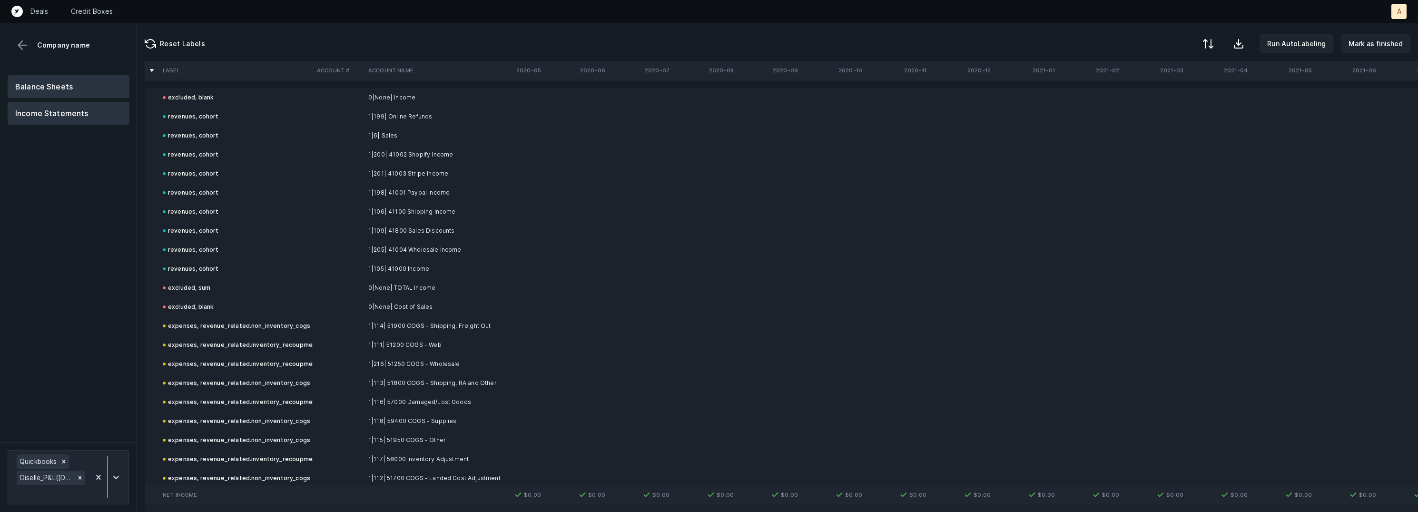
click at [71, 79] on button "Balance Sheets" at bounding box center [69, 86] width 122 height 23
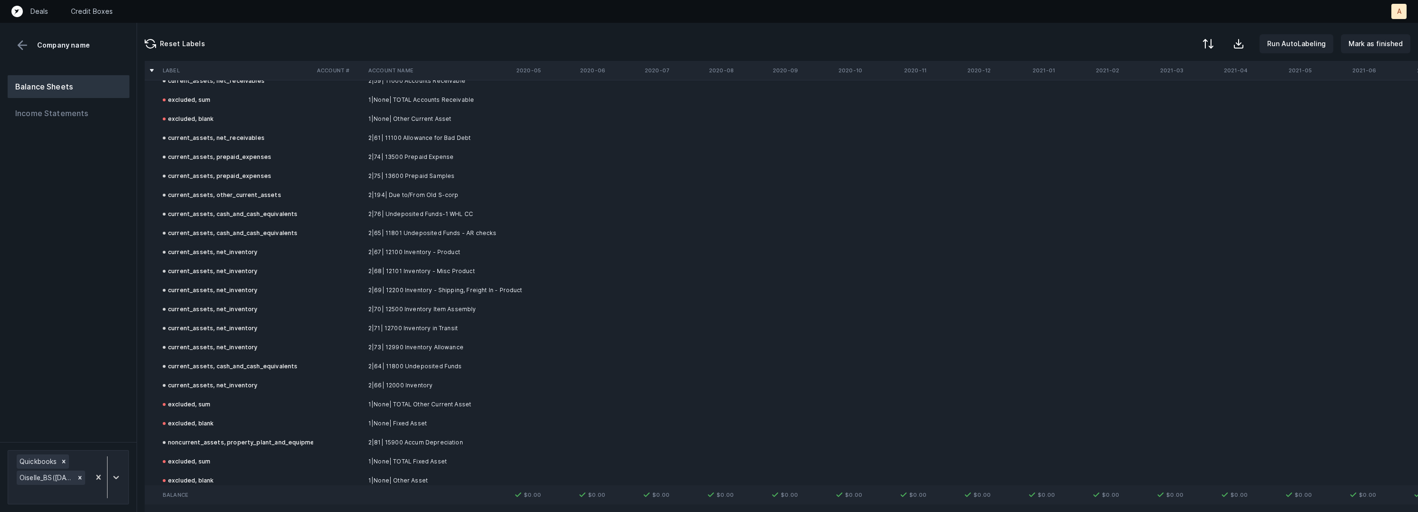
scroll to position [251, 0]
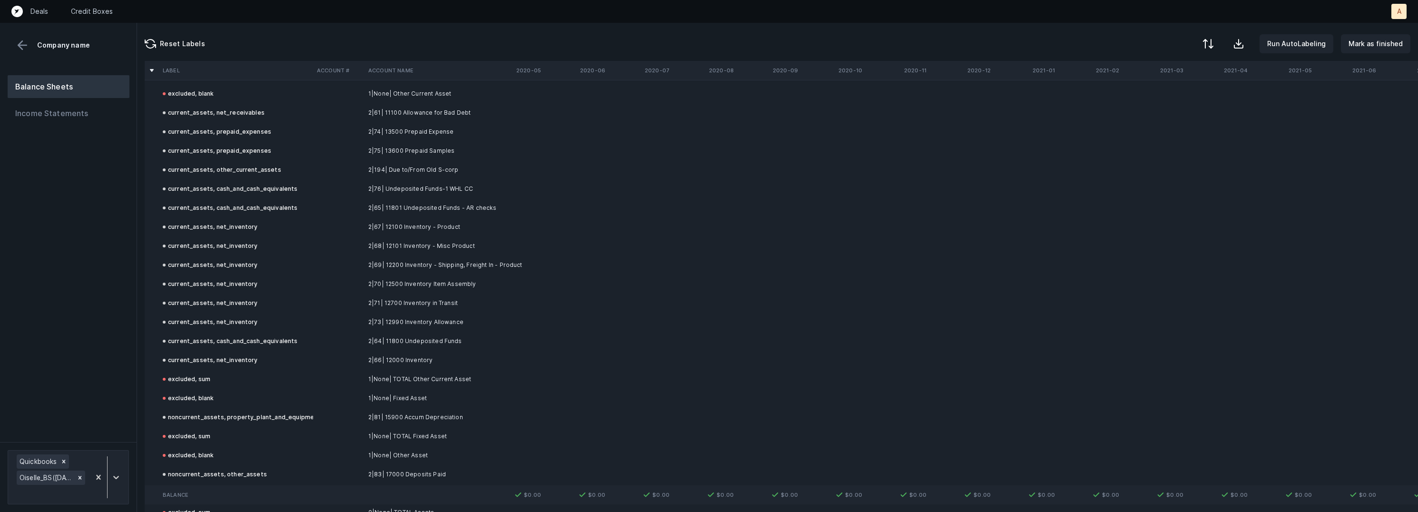
click at [423, 182] on td "2|76| Undeposited Funds-1 WHL CC" at bounding box center [422, 188] width 116 height 19
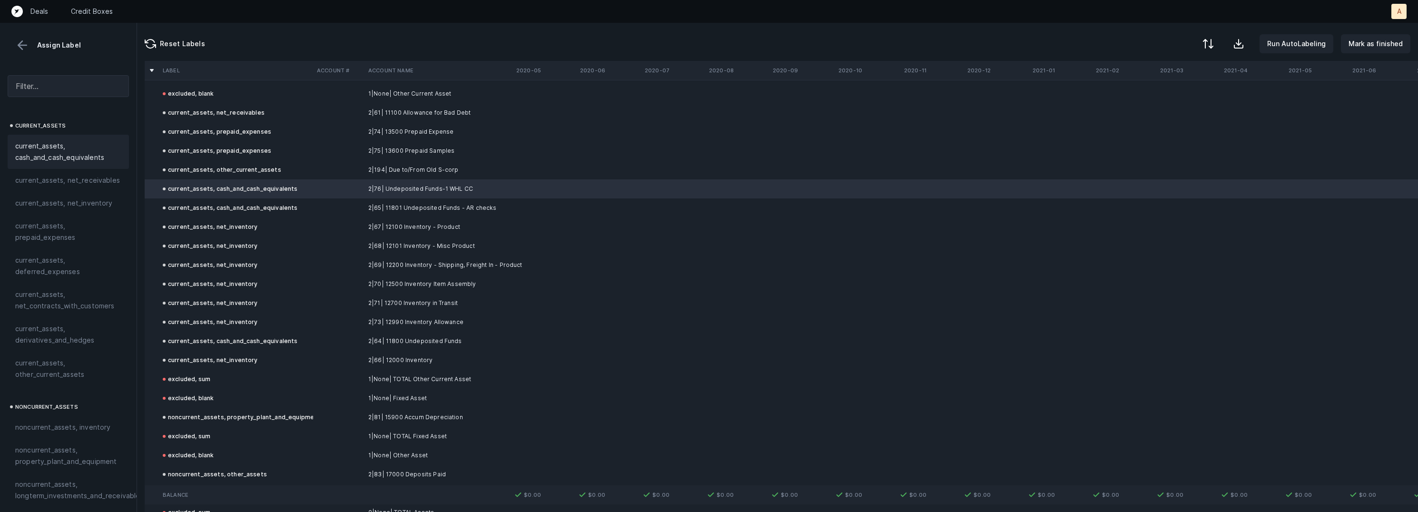
click at [409, 202] on td "2|65| 11801 Undeposited Funds - AR checks" at bounding box center [422, 207] width 116 height 19
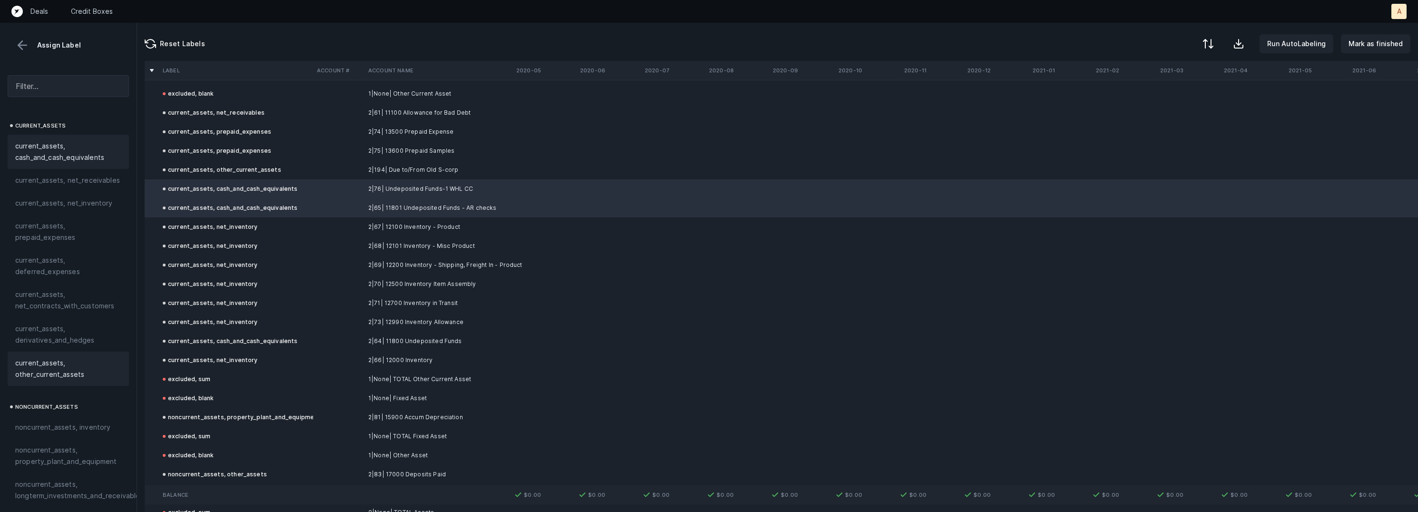
click at [28, 368] on span "current_assets, other_current_assets" at bounding box center [68, 368] width 106 height 23
click at [1365, 39] on p "Mark as finished" at bounding box center [1375, 43] width 54 height 11
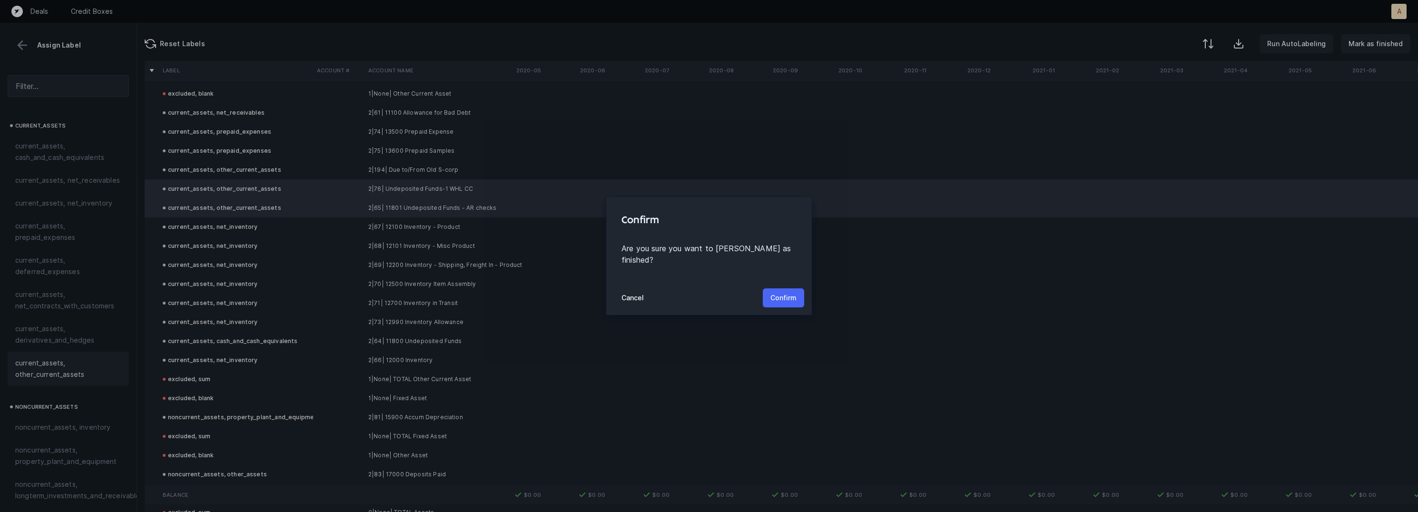
click at [789, 292] on p "Confirm" at bounding box center [783, 297] width 26 height 11
